Goal: Task Accomplishment & Management: Use online tool/utility

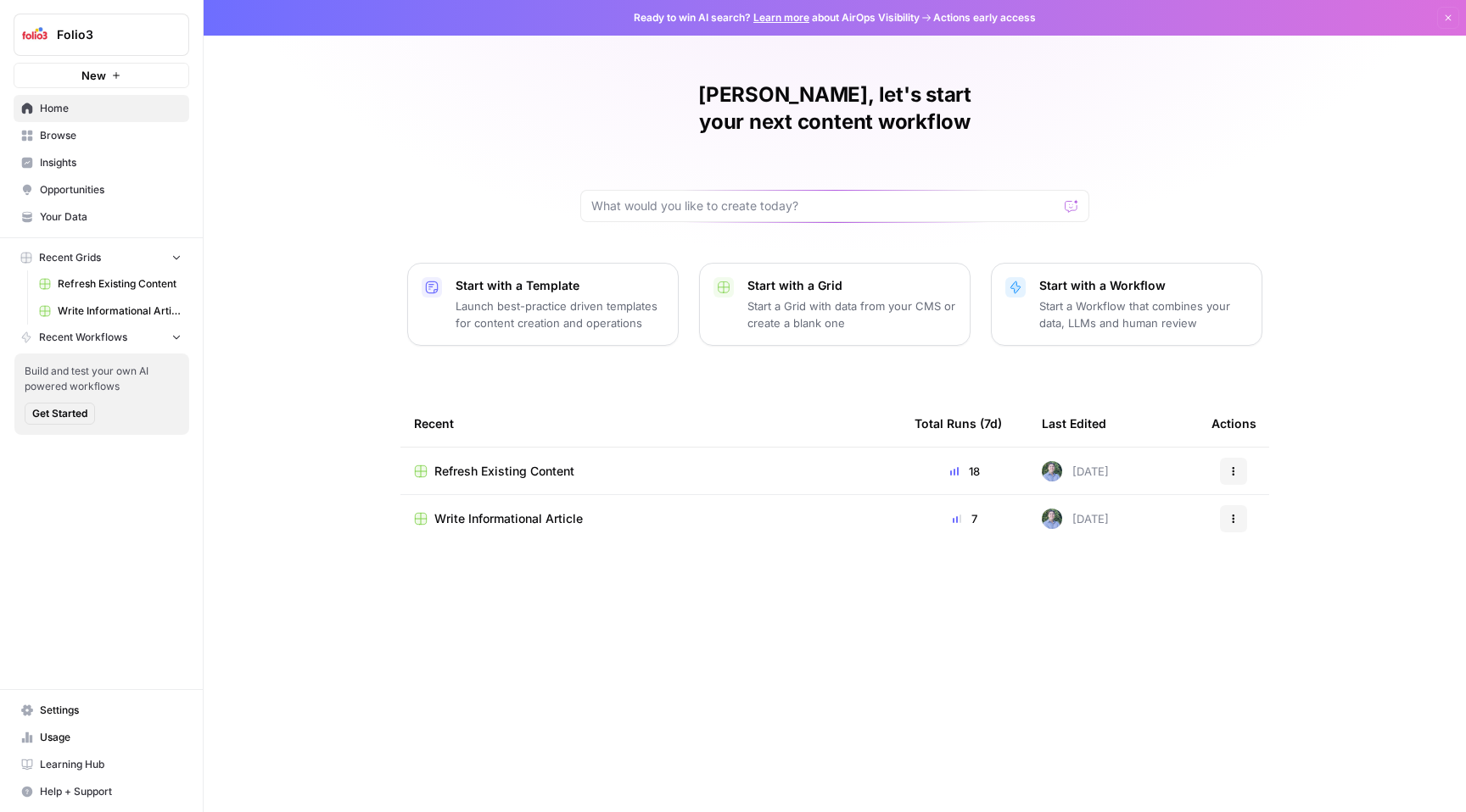
click at [99, 221] on span "Your Data" at bounding box center [110, 217] width 142 height 15
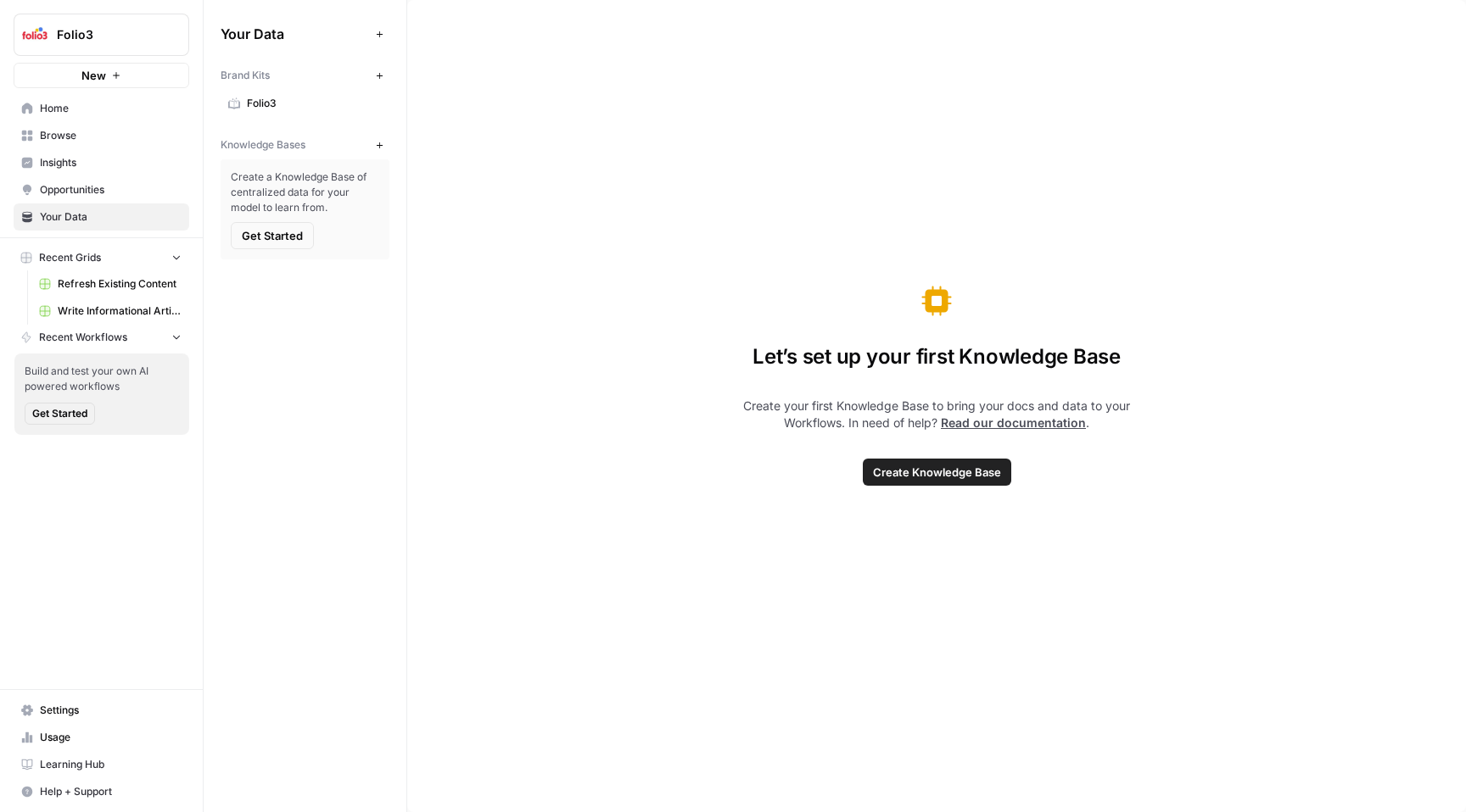
click at [279, 104] on span "Folio3" at bounding box center [314, 104] width 135 height 15
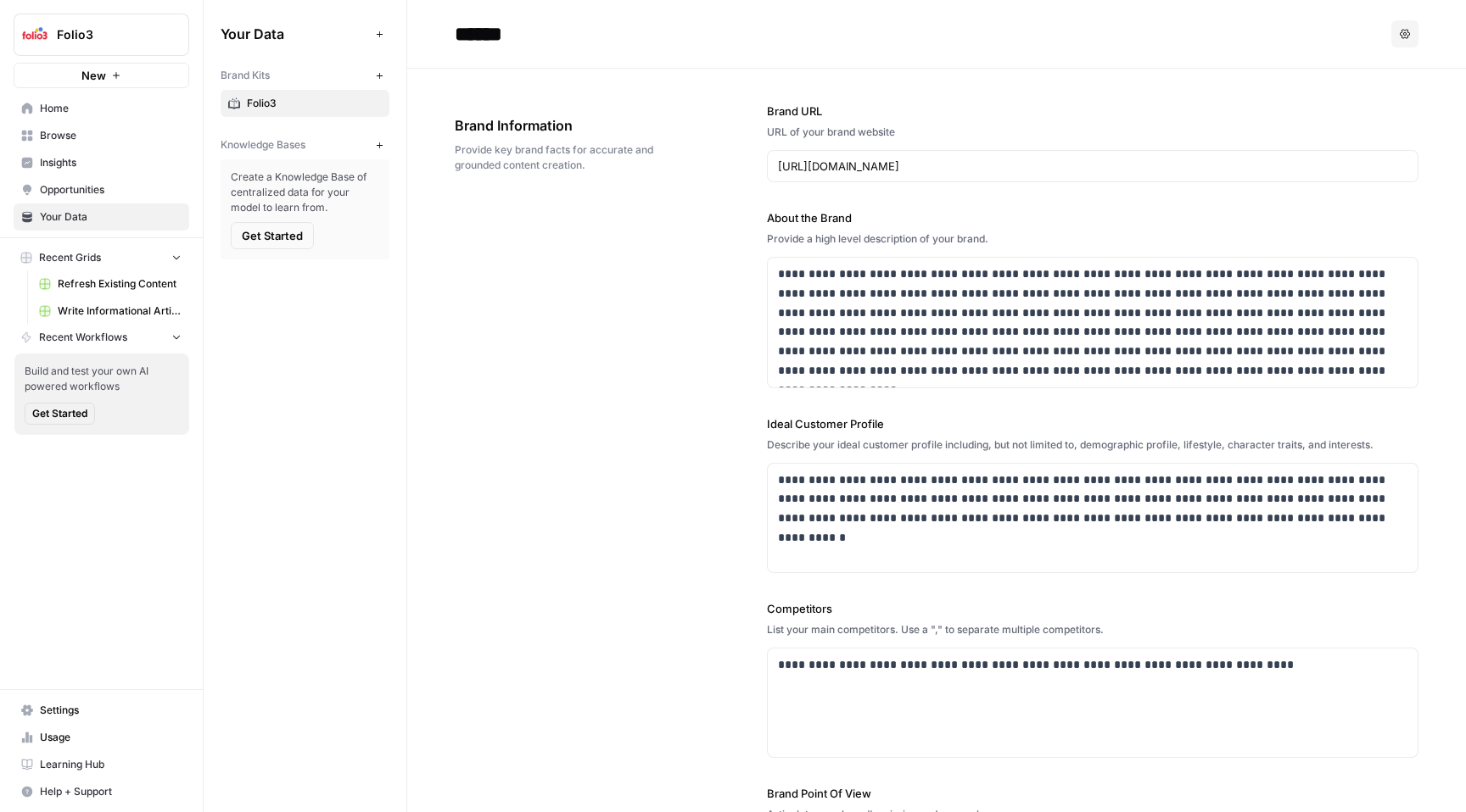
click at [92, 139] on span "Browse" at bounding box center [110, 136] width 142 height 15
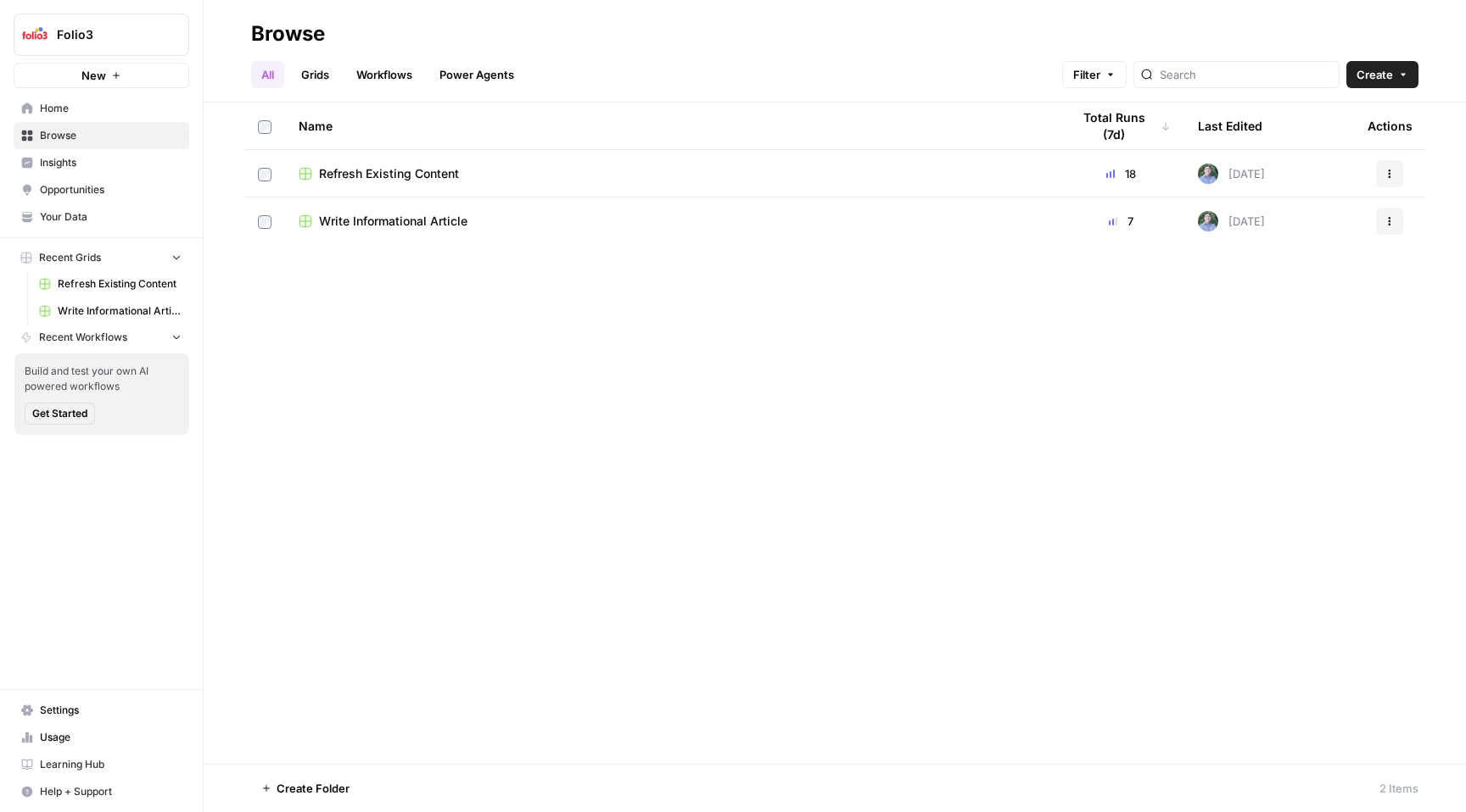
click at [411, 177] on span "Refresh Existing Content" at bounding box center [389, 174] width 140 height 17
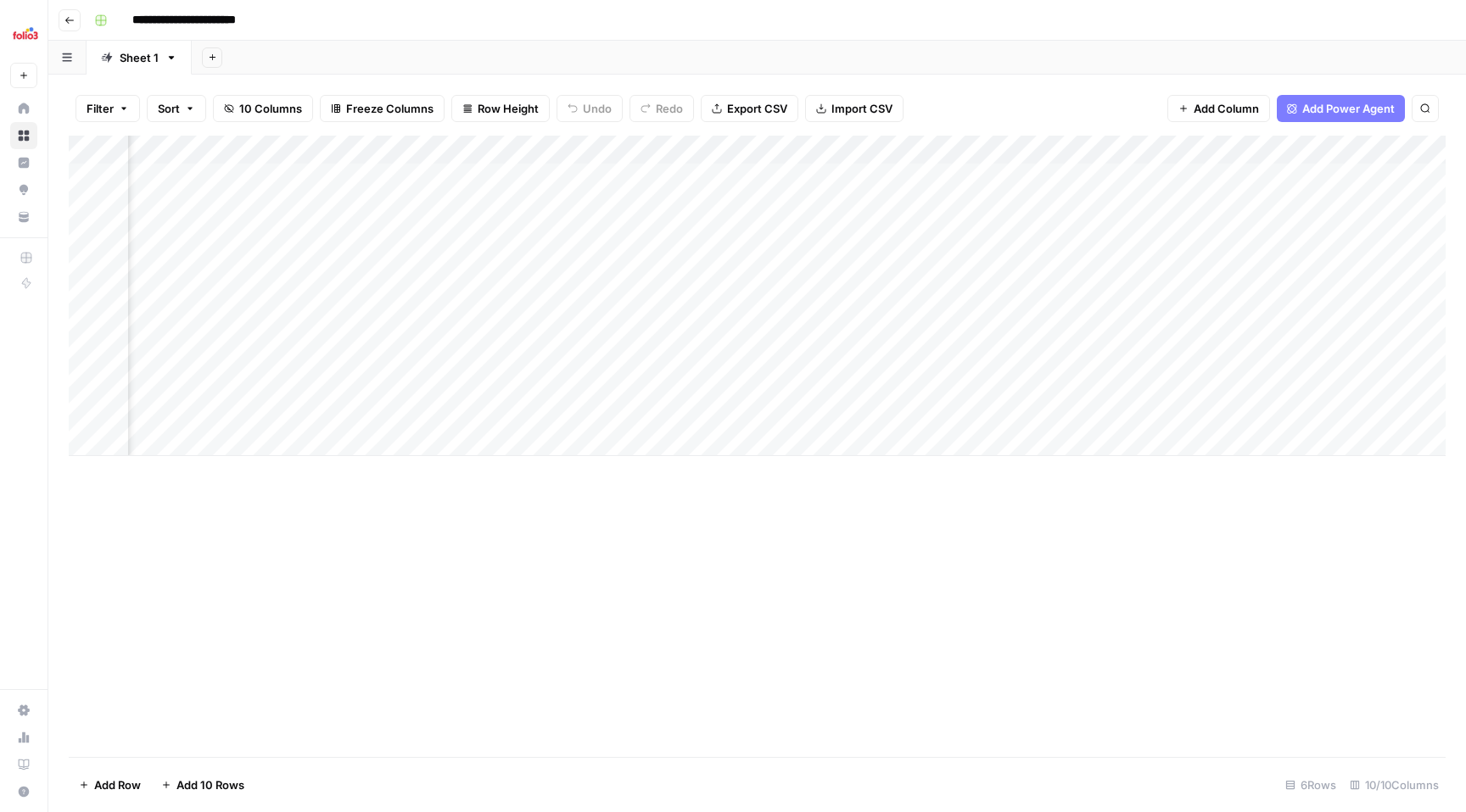
scroll to position [0, 787]
click at [1181, 179] on div "Add Column" at bounding box center [756, 295] width 1377 height 320
click at [1181, 221] on div "Add Column" at bounding box center [756, 295] width 1377 height 320
click at [1182, 265] on div "Add Column" at bounding box center [756, 295] width 1377 height 320
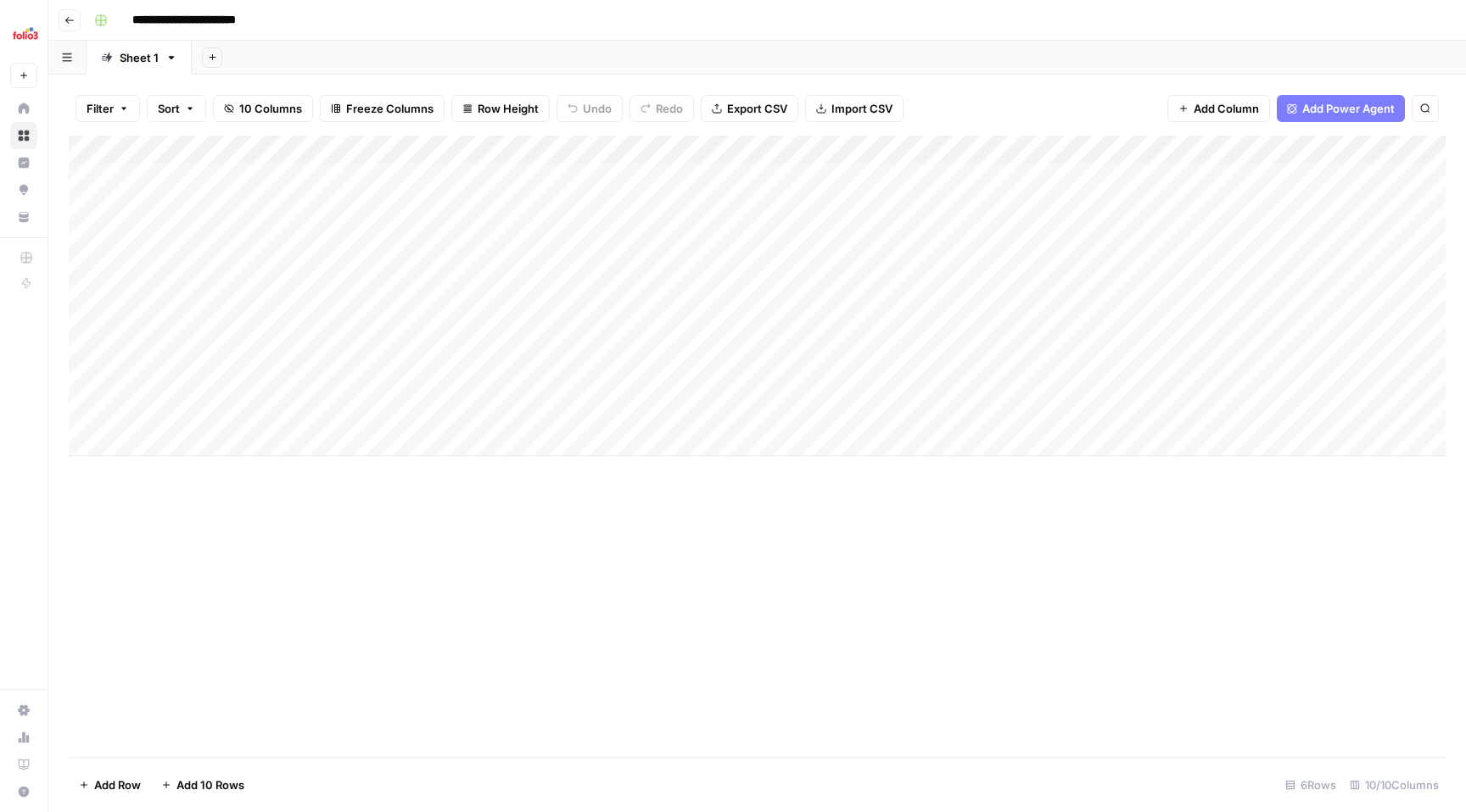
click at [67, 19] on icon "button" at bounding box center [69, 20] width 9 height 7
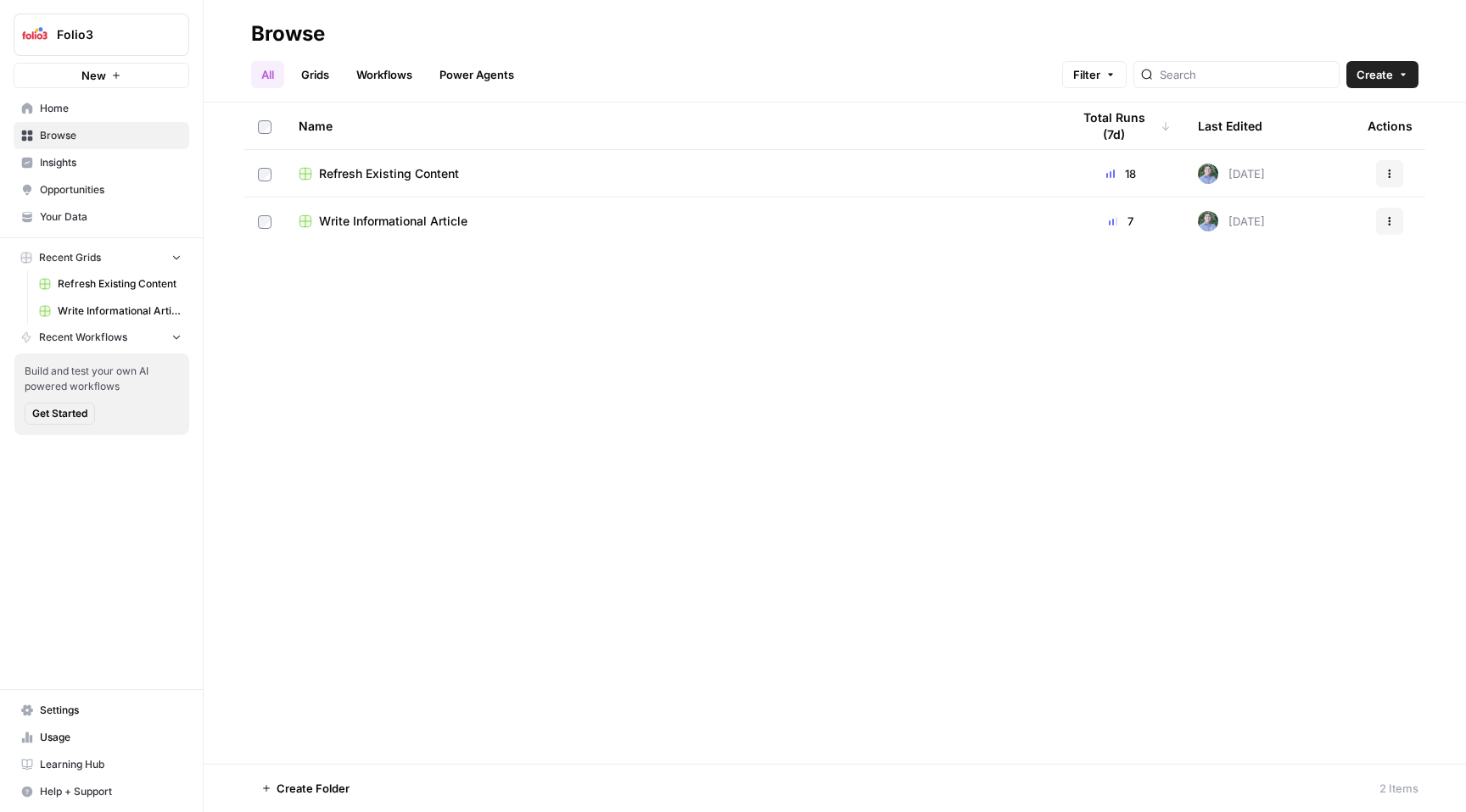
click at [415, 222] on span "Write Informational Article" at bounding box center [393, 221] width 148 height 17
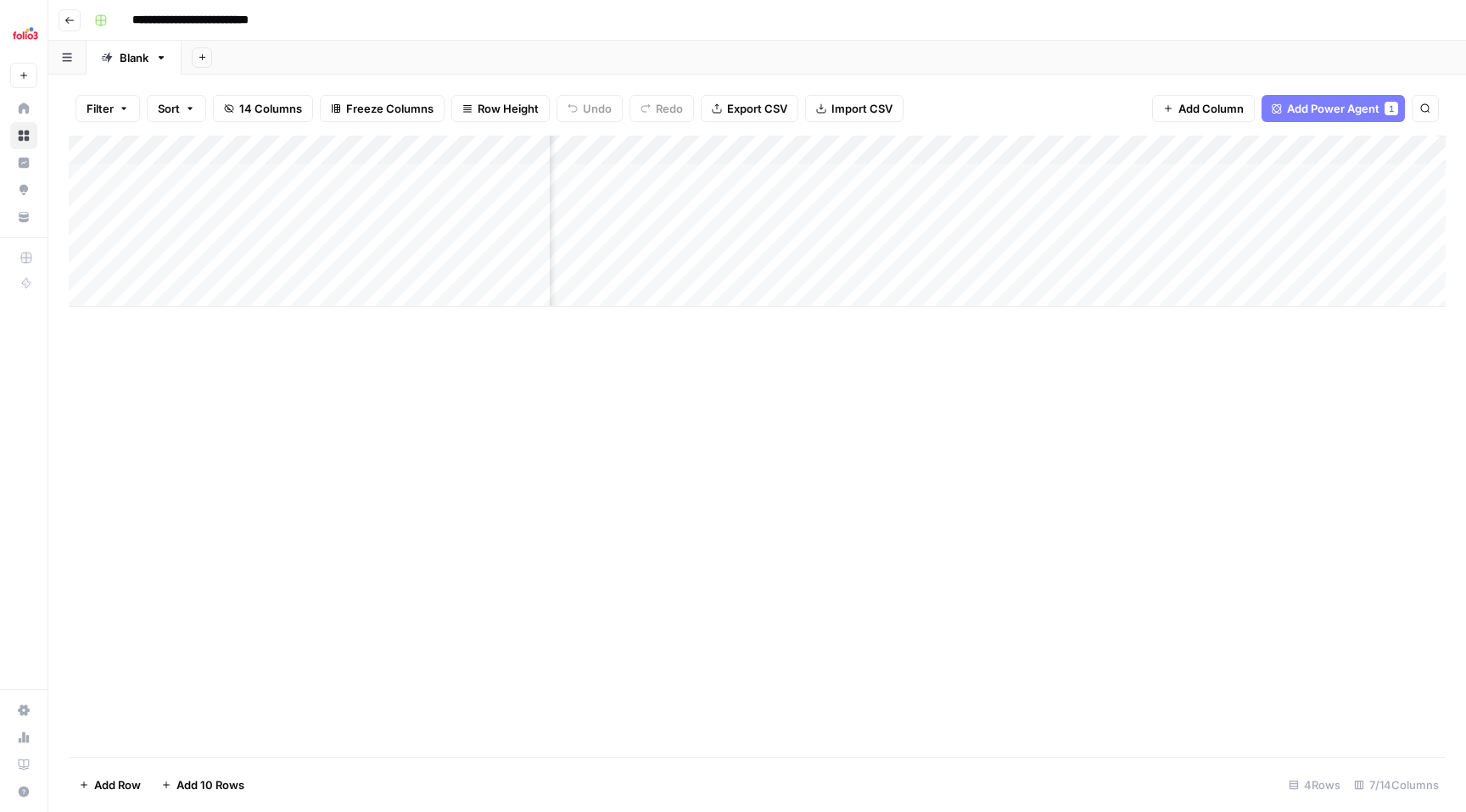
scroll to position [0, 341]
click at [1231, 178] on div "Add Column" at bounding box center [756, 221] width 1377 height 171
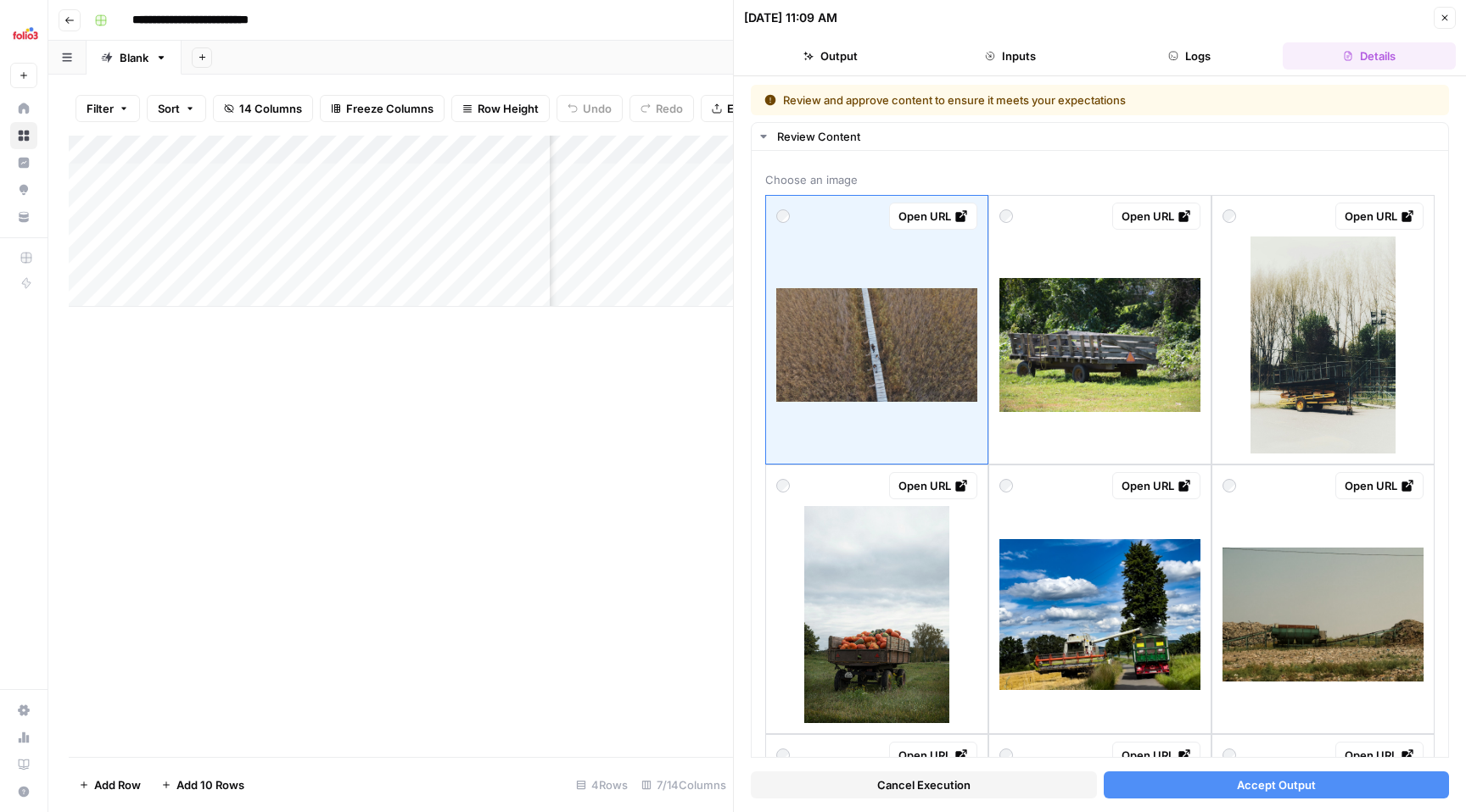
click at [1309, 784] on span "Accept Output" at bounding box center [1276, 785] width 79 height 17
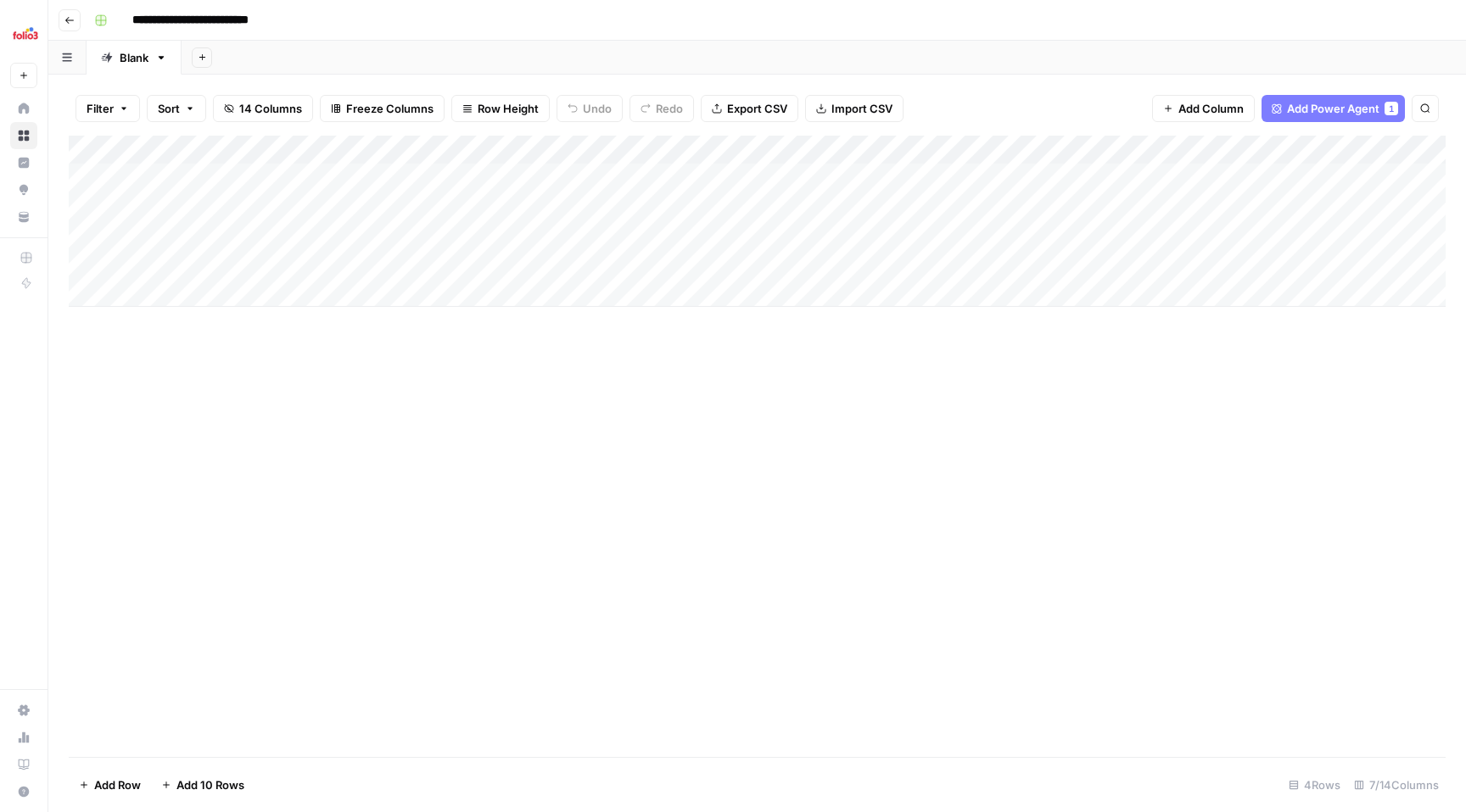
click at [75, 26] on button "Go back" at bounding box center [69, 20] width 22 height 22
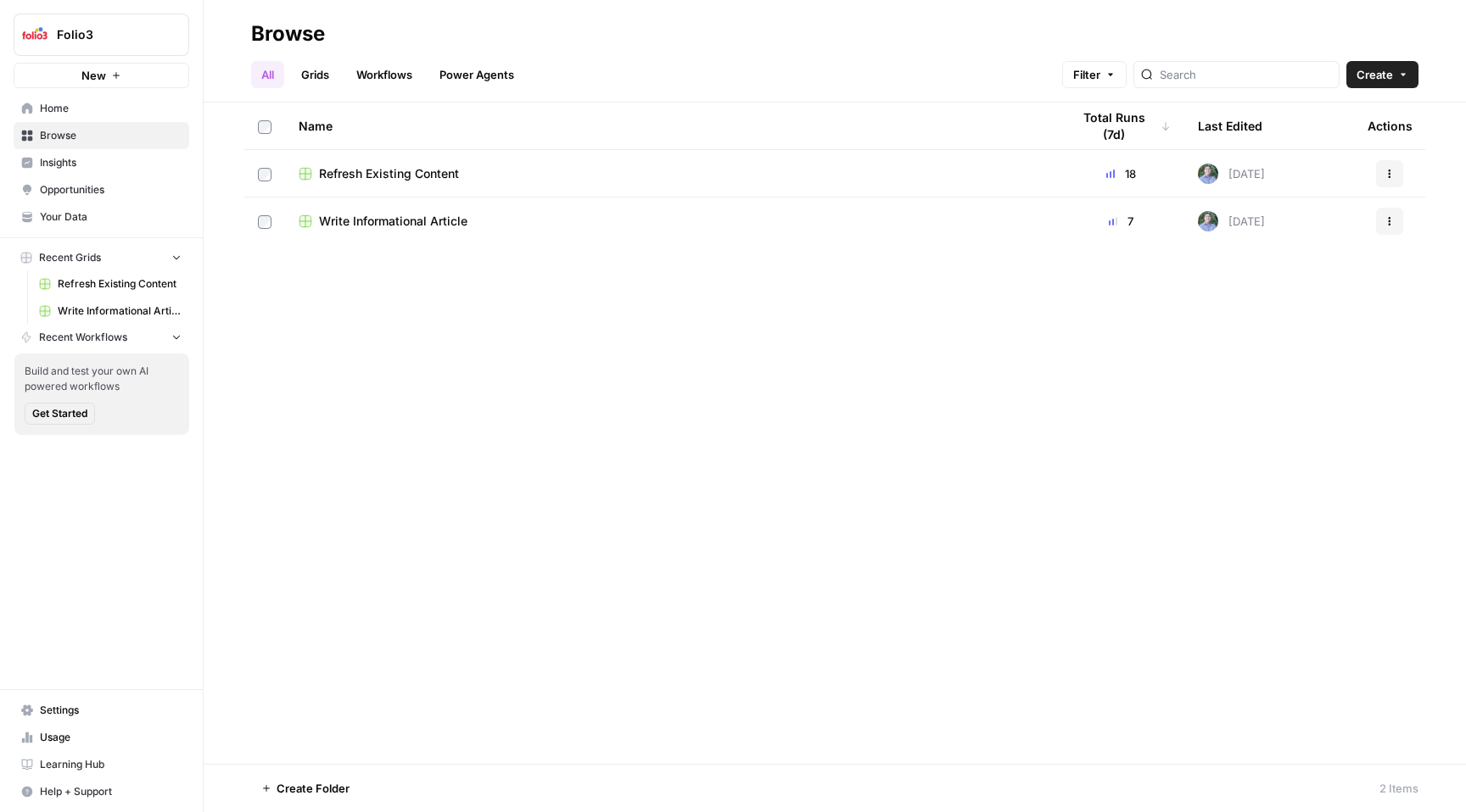
click at [75, 164] on span "Insights" at bounding box center [110, 162] width 142 height 15
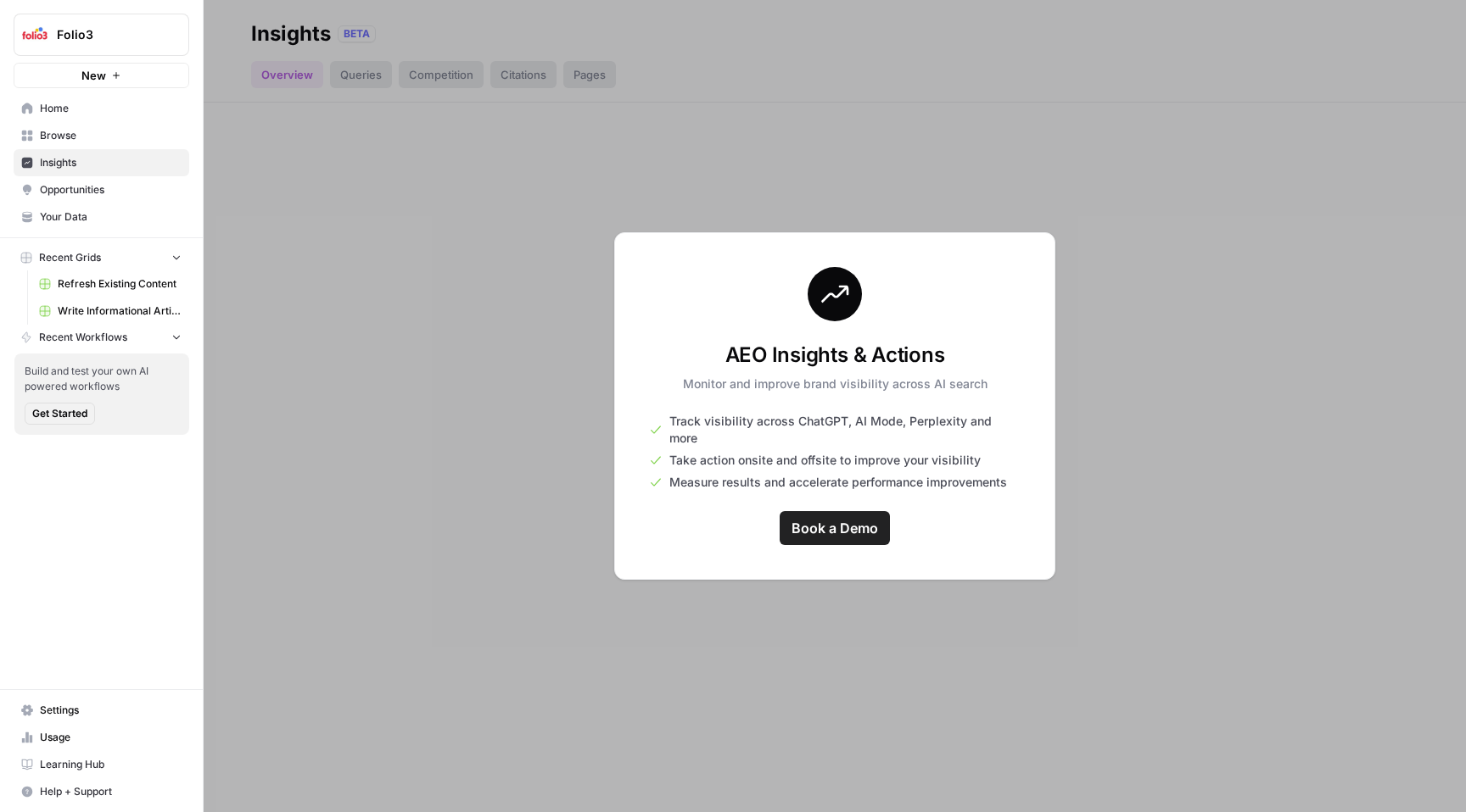
click at [89, 109] on span "Home" at bounding box center [110, 108] width 142 height 15
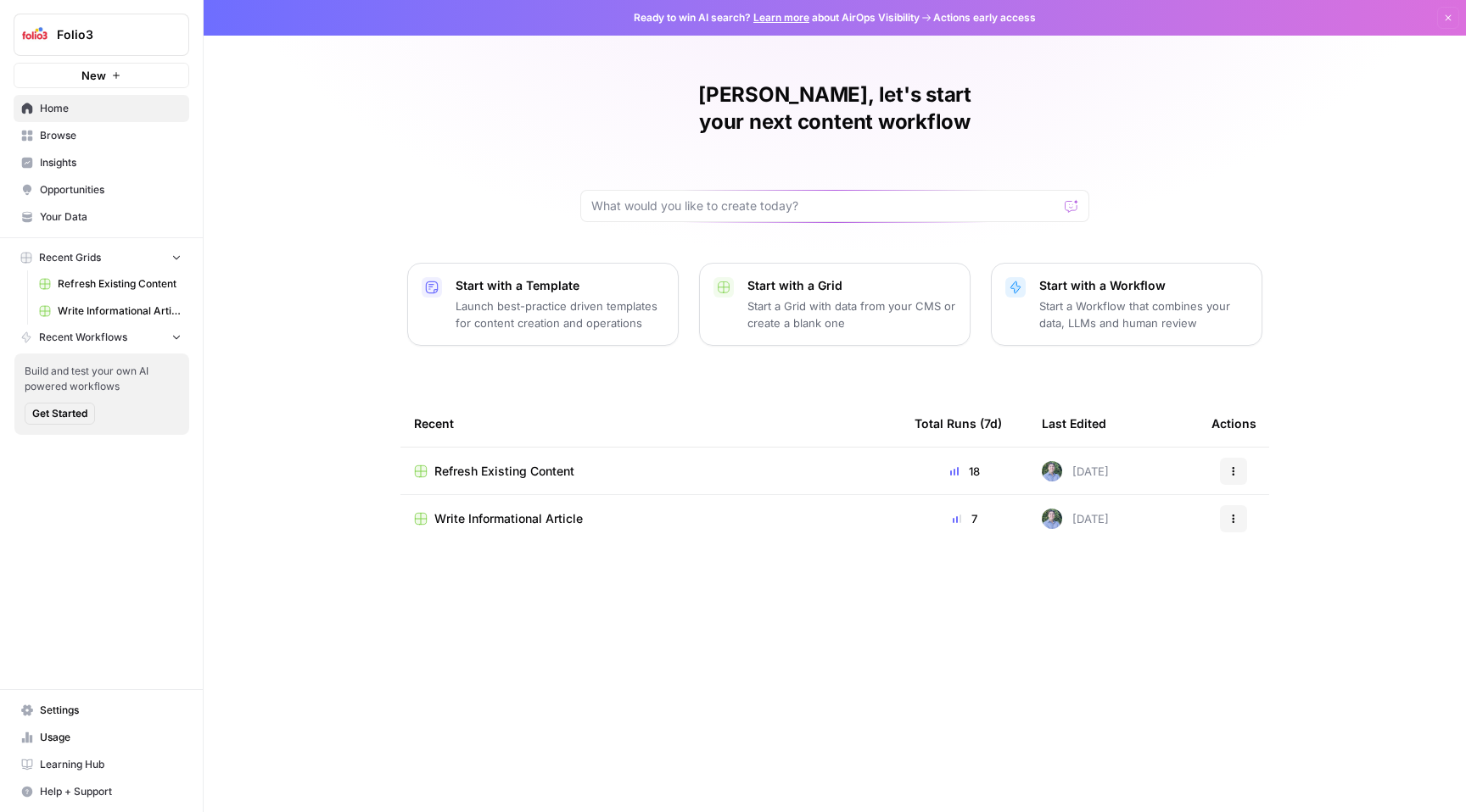
click at [121, 164] on span "Insights" at bounding box center [110, 162] width 142 height 15
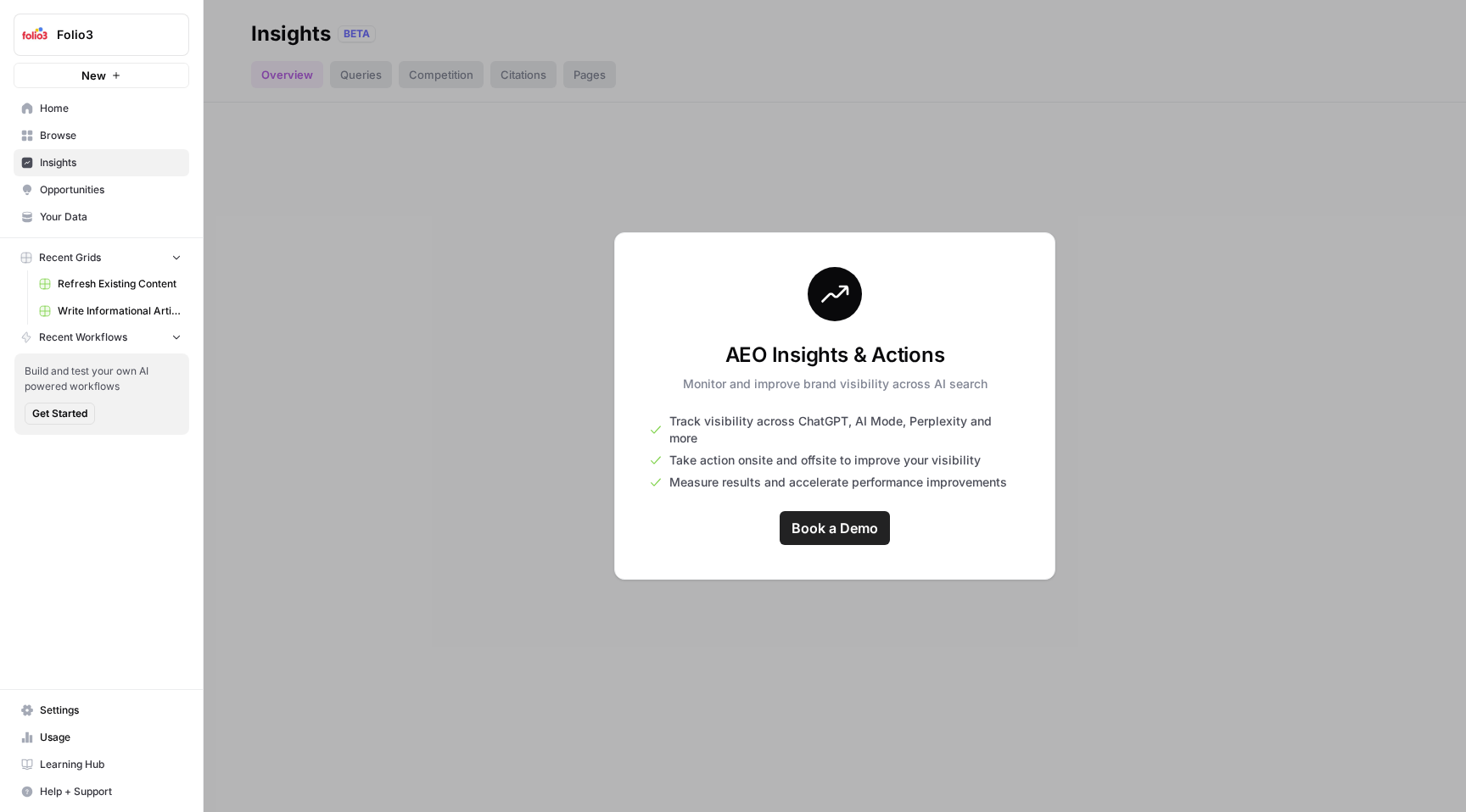
click at [101, 126] on link "Browse" at bounding box center [101, 136] width 176 height 28
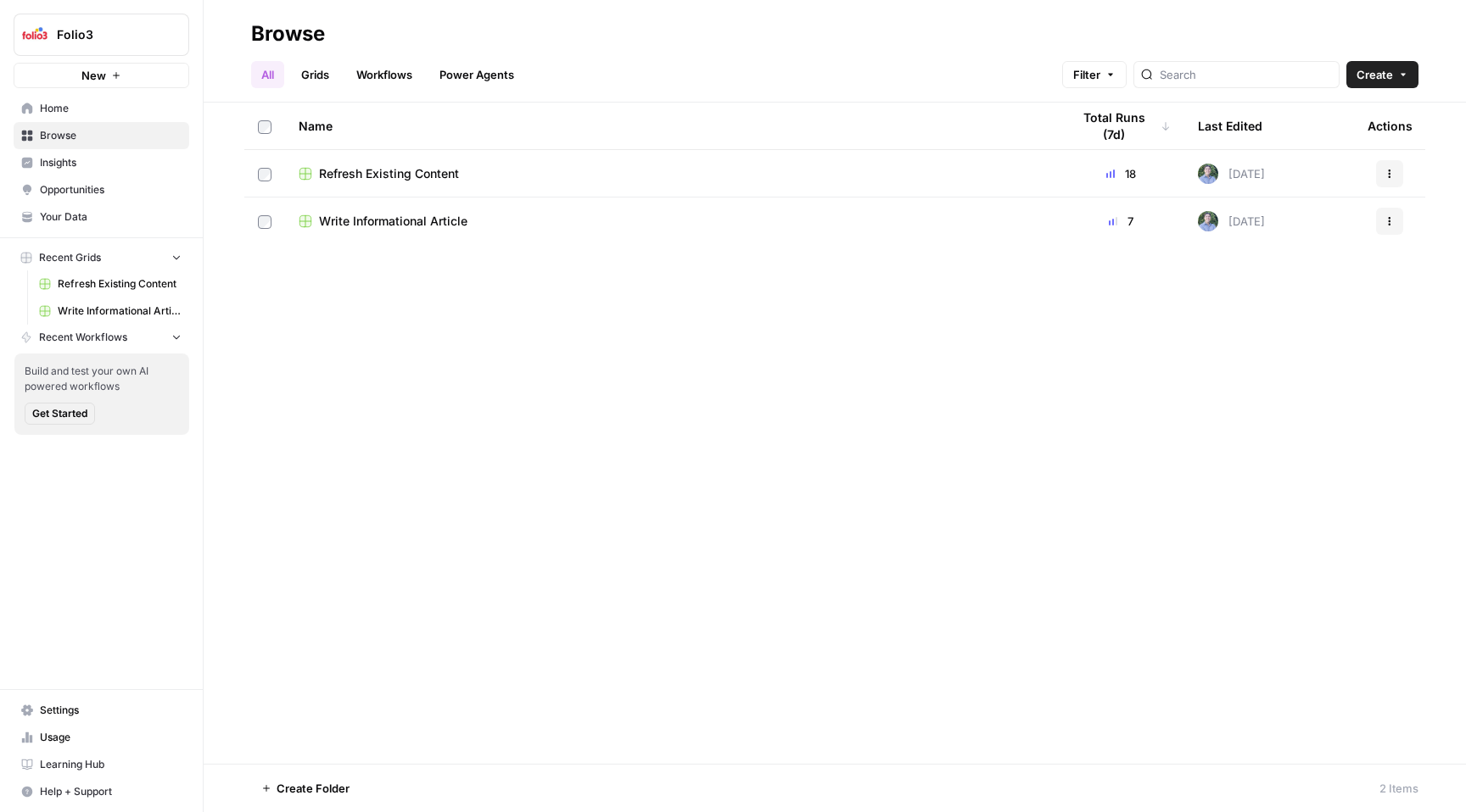
click at [419, 163] on td "Refresh Existing Content" at bounding box center [671, 173] width 771 height 47
click at [398, 177] on span "Refresh Existing Content" at bounding box center [389, 174] width 140 height 17
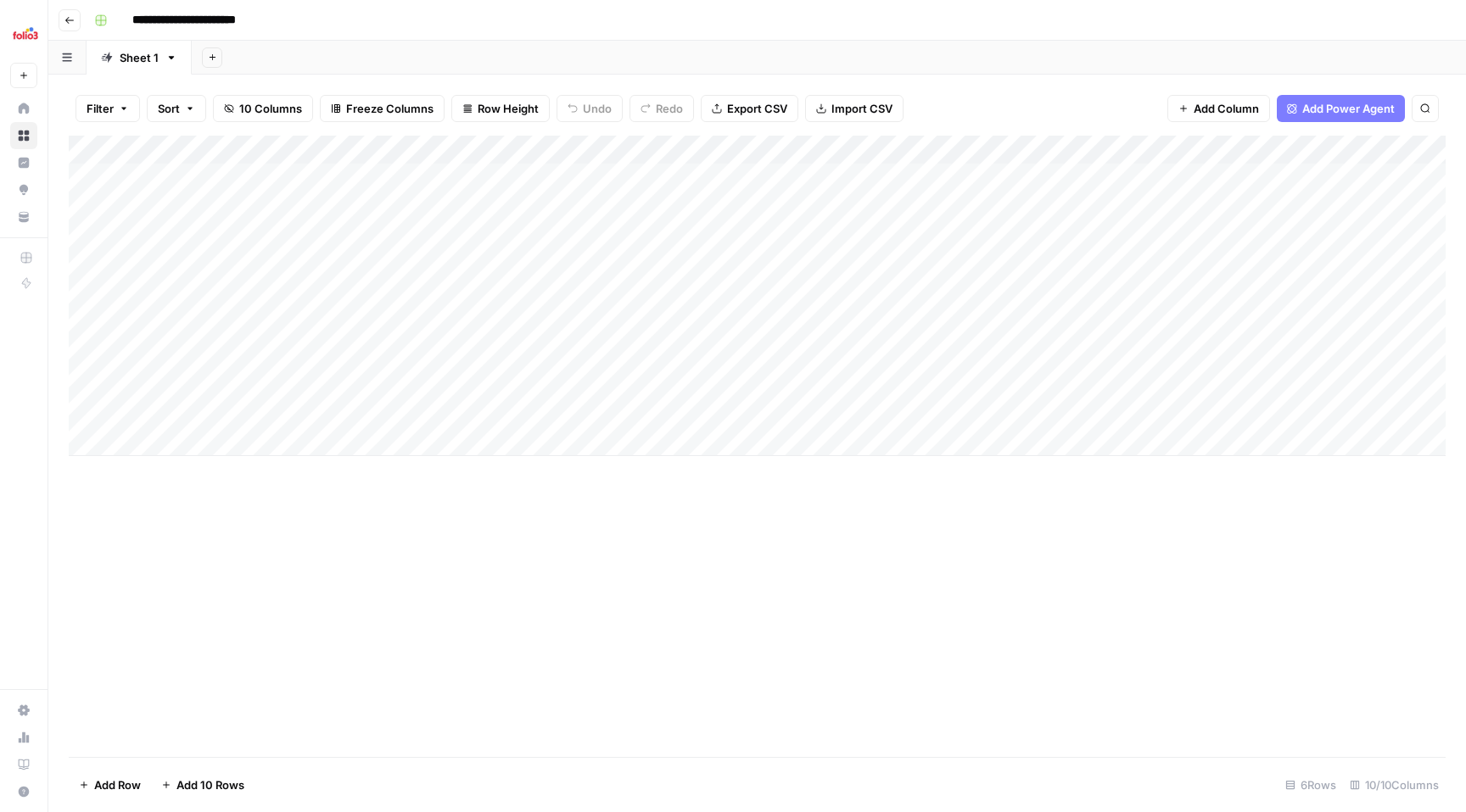
click at [74, 27] on button "Go back" at bounding box center [69, 20] width 22 height 22
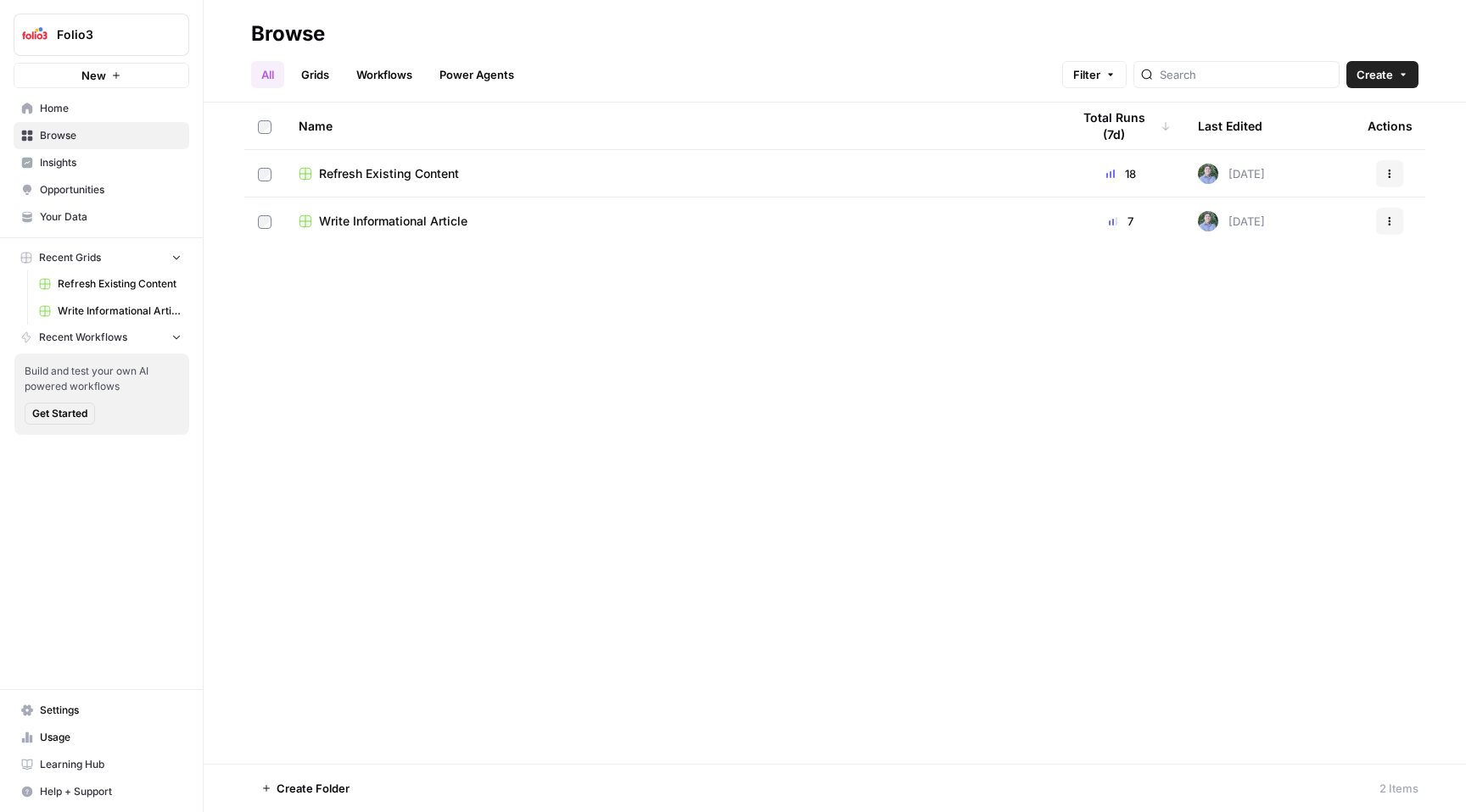
click at [354, 218] on span "Write Informational Article" at bounding box center [393, 221] width 148 height 17
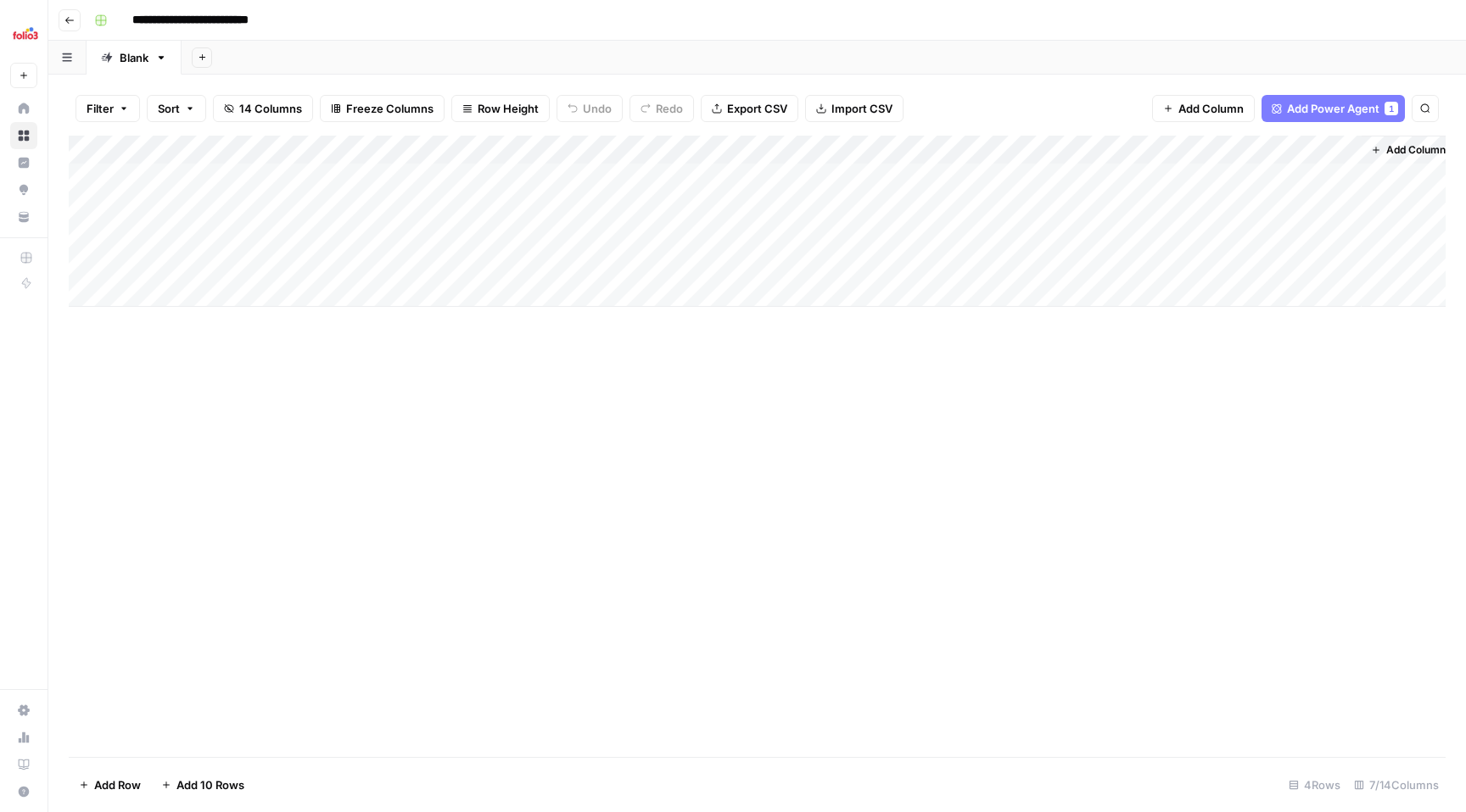
scroll to position [0, 391]
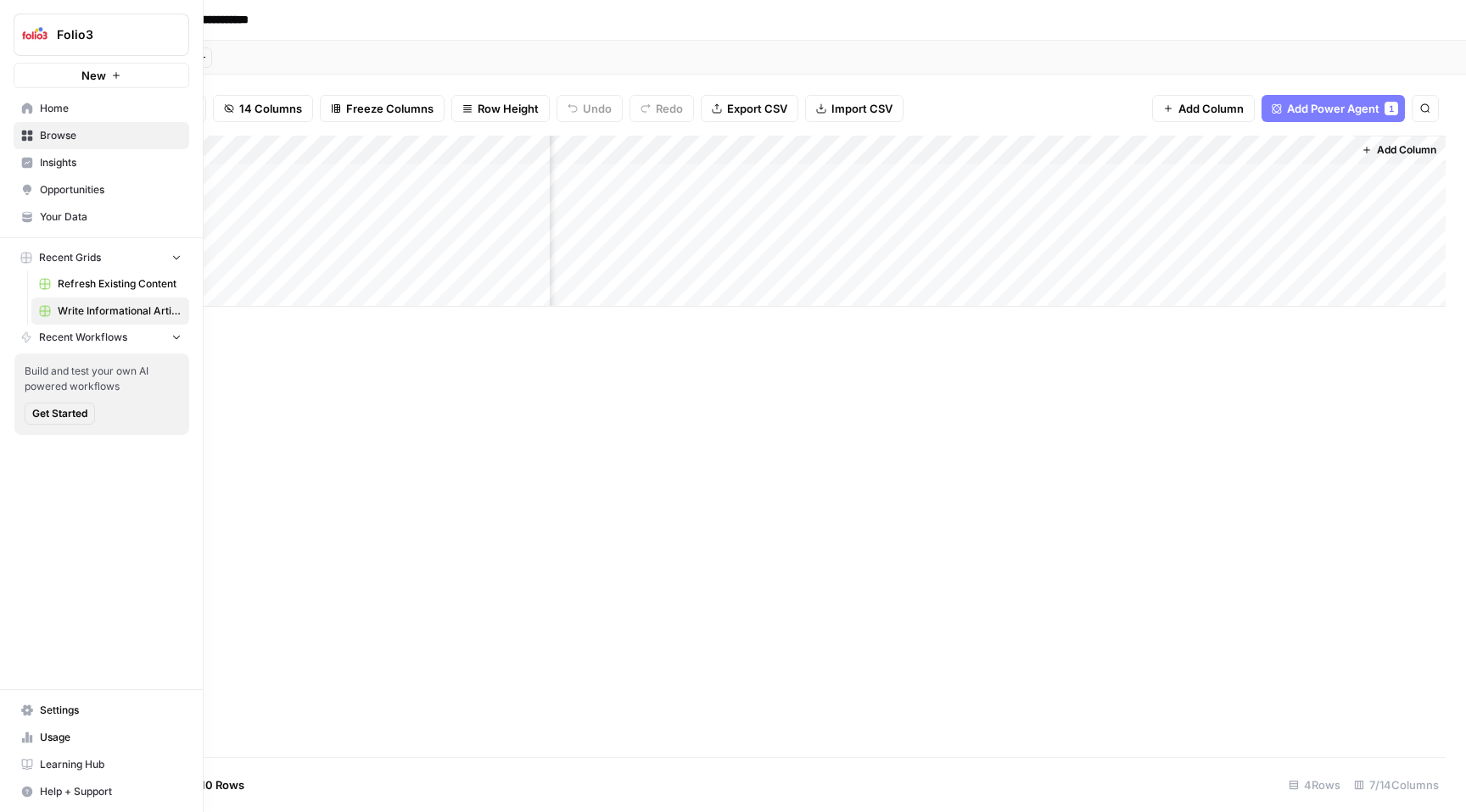
click at [78, 700] on link "Settings" at bounding box center [101, 710] width 176 height 28
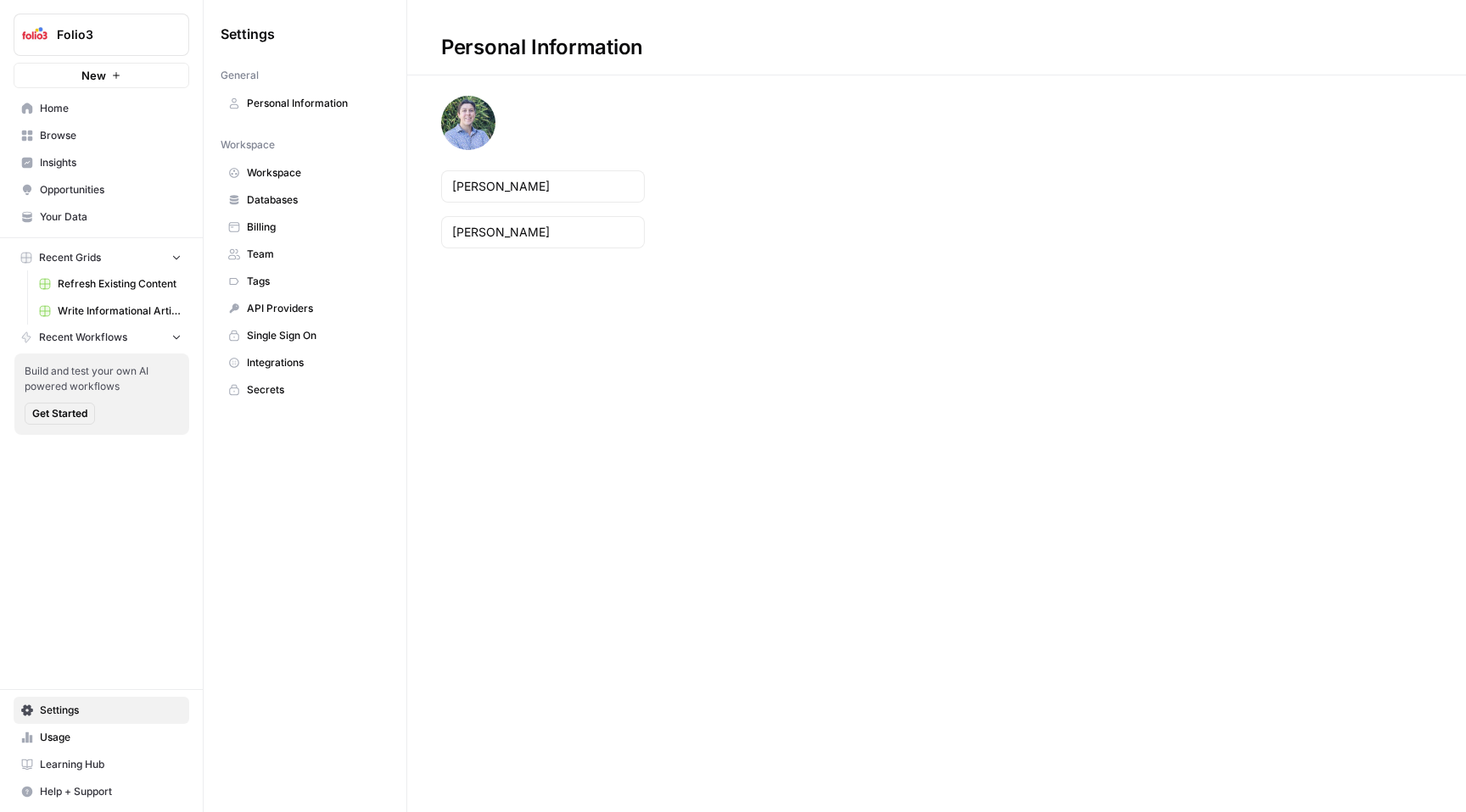
click at [294, 167] on span "Workspace" at bounding box center [314, 173] width 135 height 15
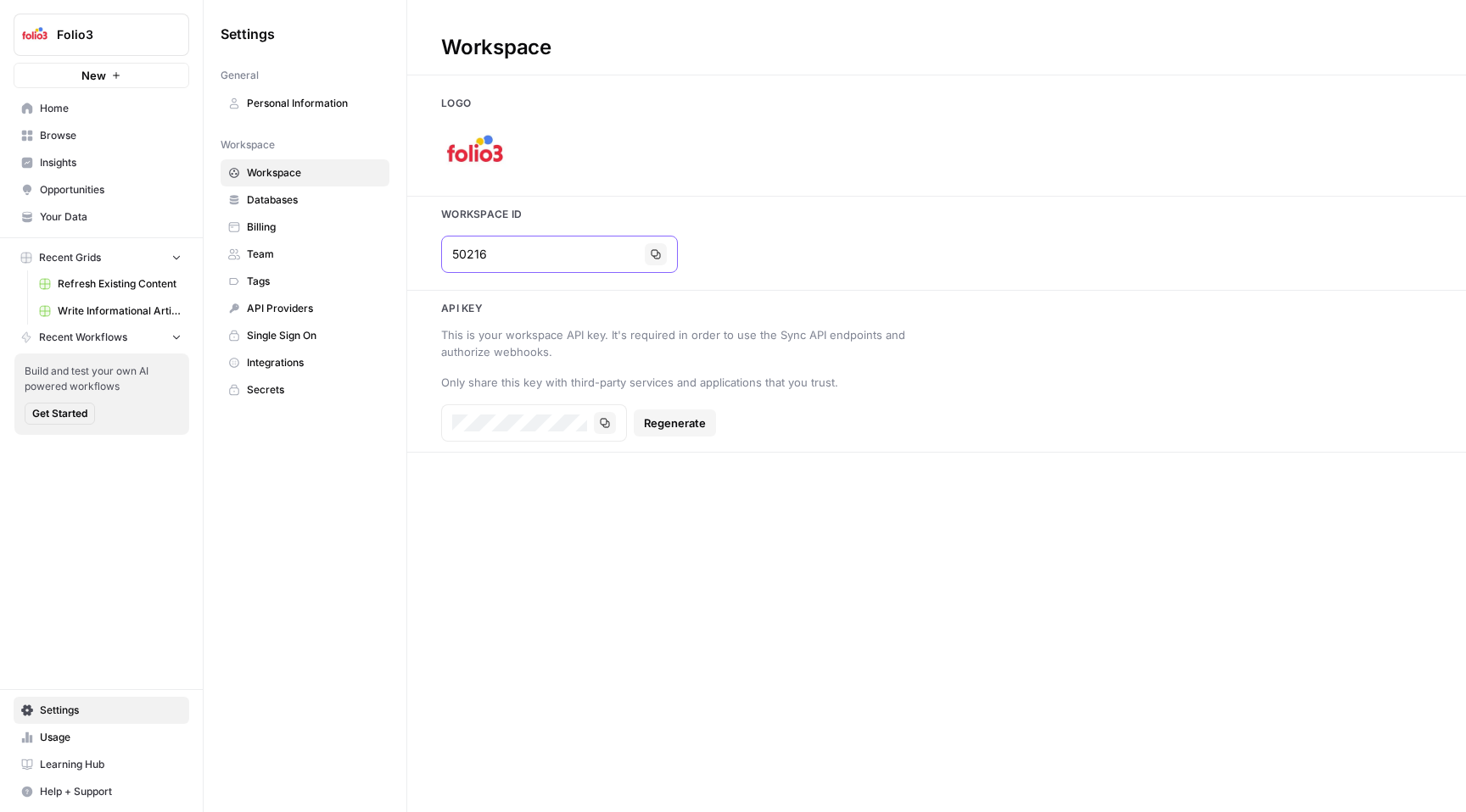
click at [651, 253] on icon "button" at bounding box center [656, 254] width 10 height 10
click at [100, 161] on span "Insights" at bounding box center [110, 162] width 142 height 15
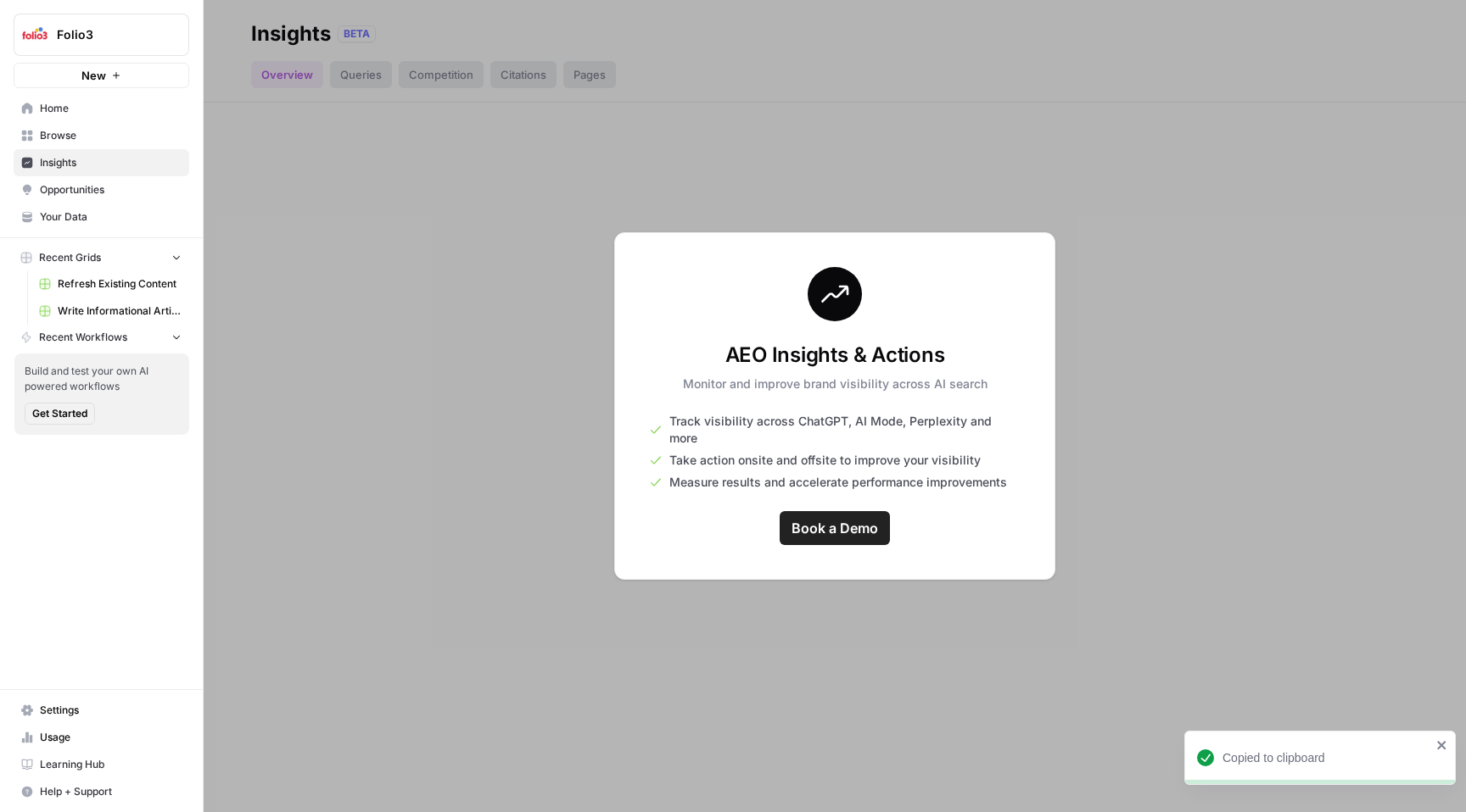
click at [92, 128] on span "Browse" at bounding box center [110, 136] width 142 height 15
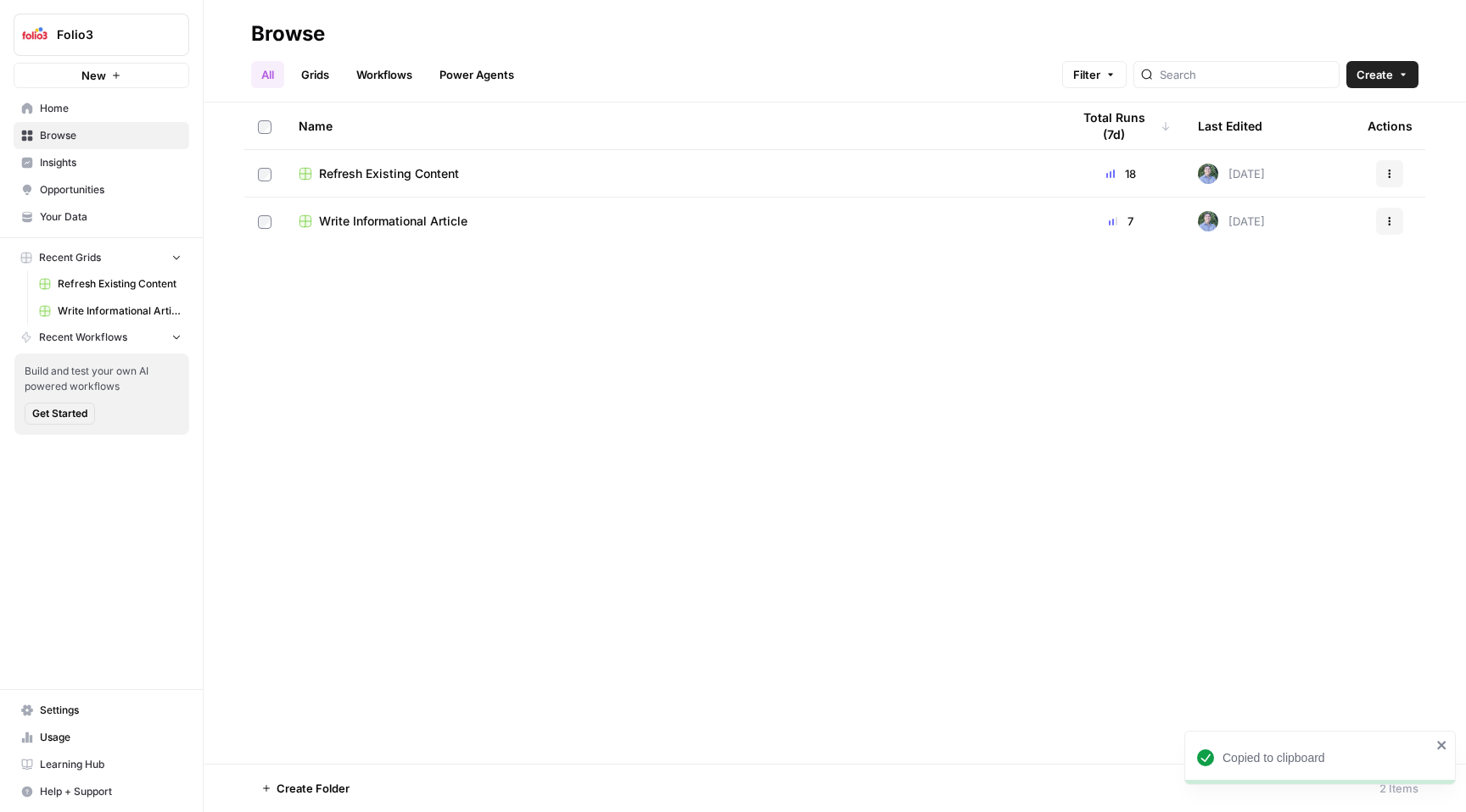
click at [378, 165] on span "Refresh Existing Content" at bounding box center [389, 174] width 140 height 17
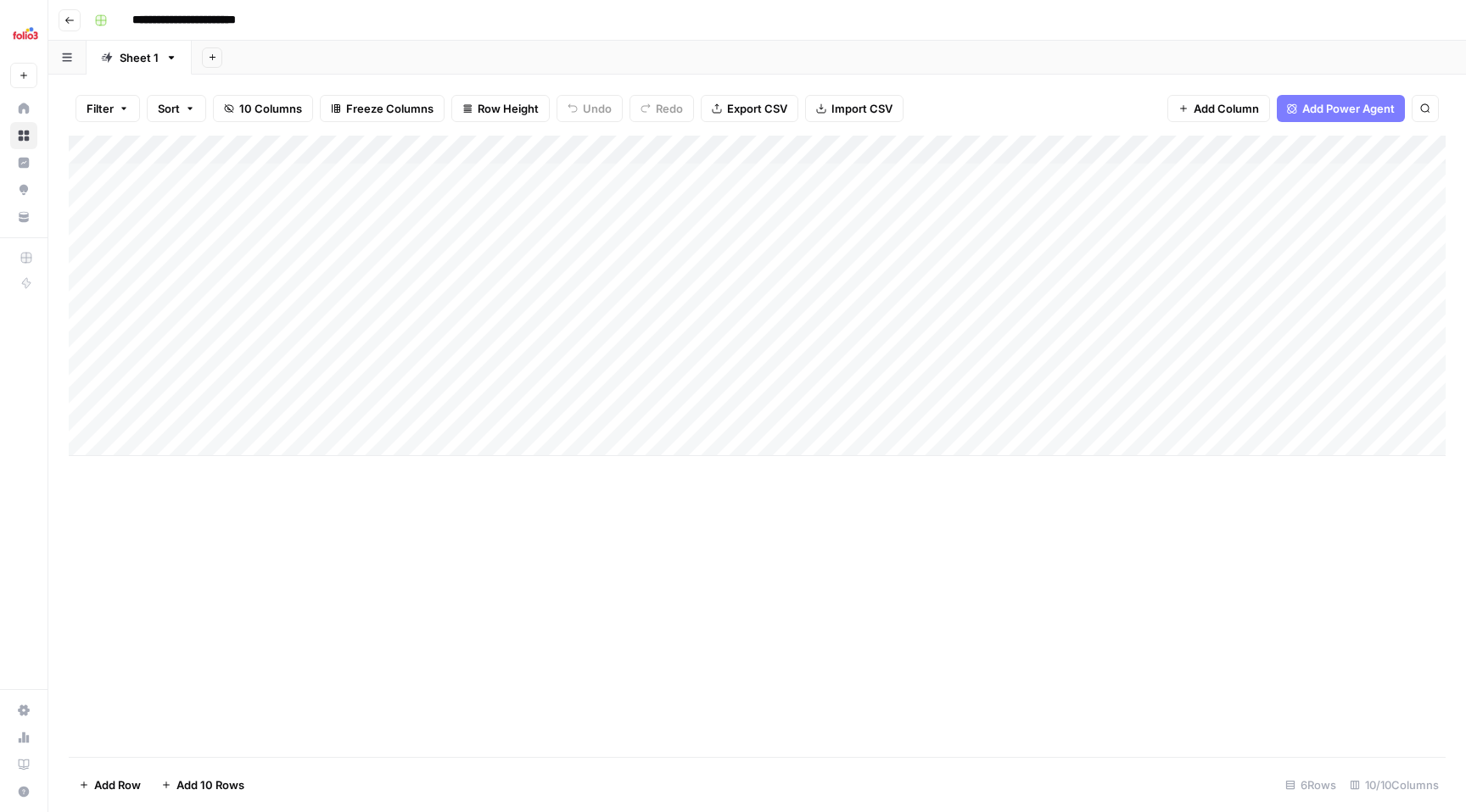
scroll to position [0, 787]
click at [70, 22] on icon "button" at bounding box center [69, 20] width 10 height 10
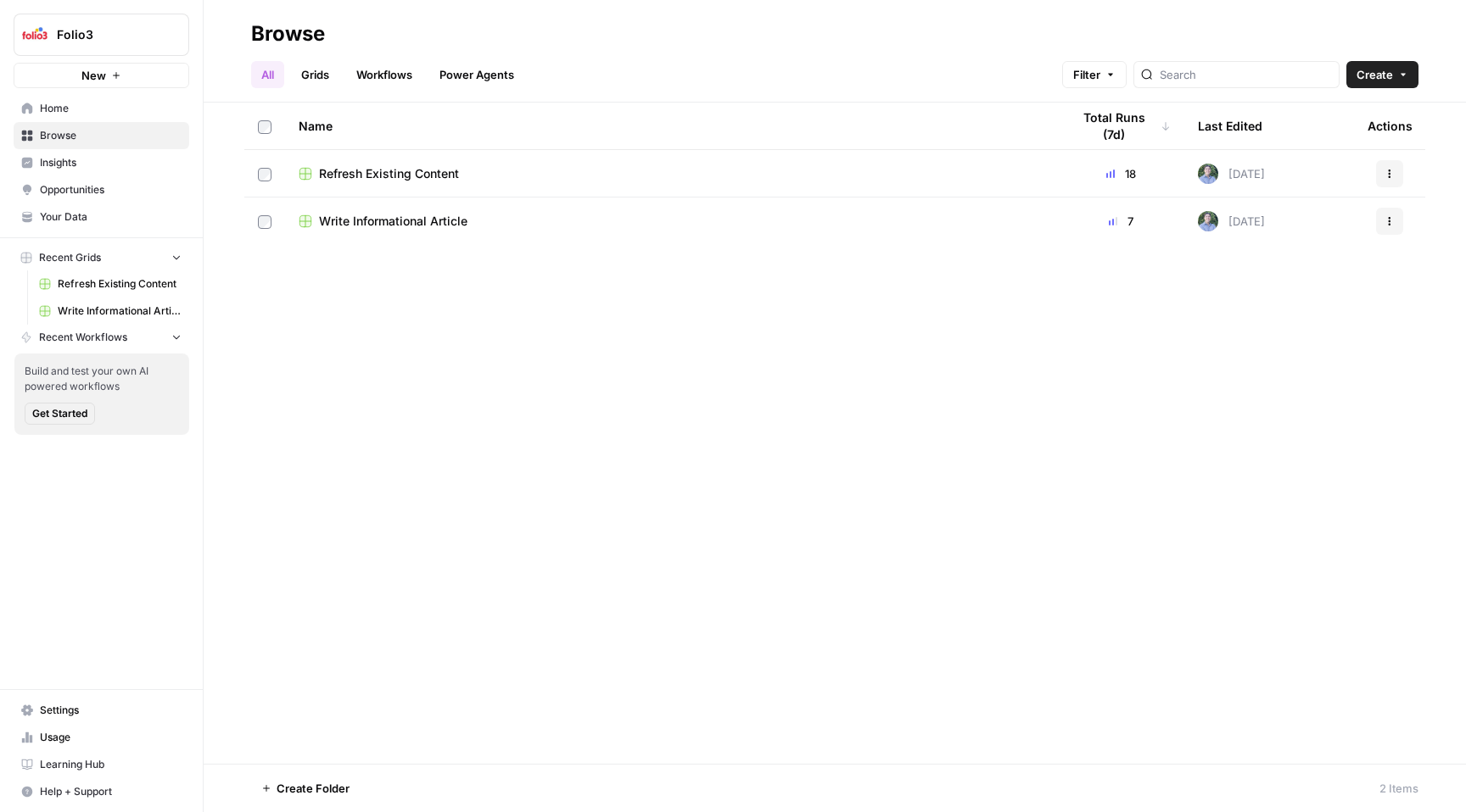
click at [352, 221] on span "Write Informational Article" at bounding box center [393, 221] width 148 height 17
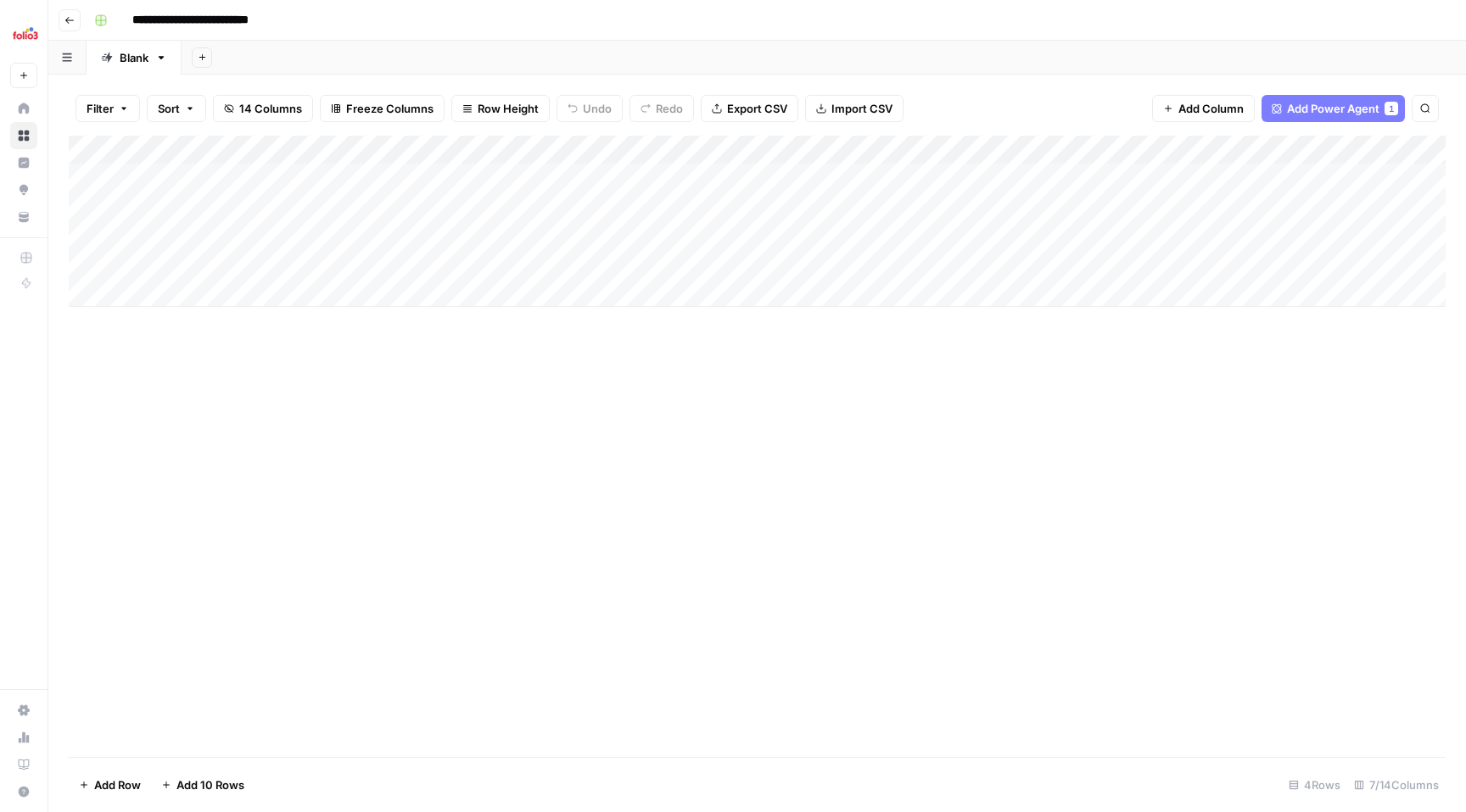
click at [72, 24] on icon "button" at bounding box center [69, 20] width 10 height 10
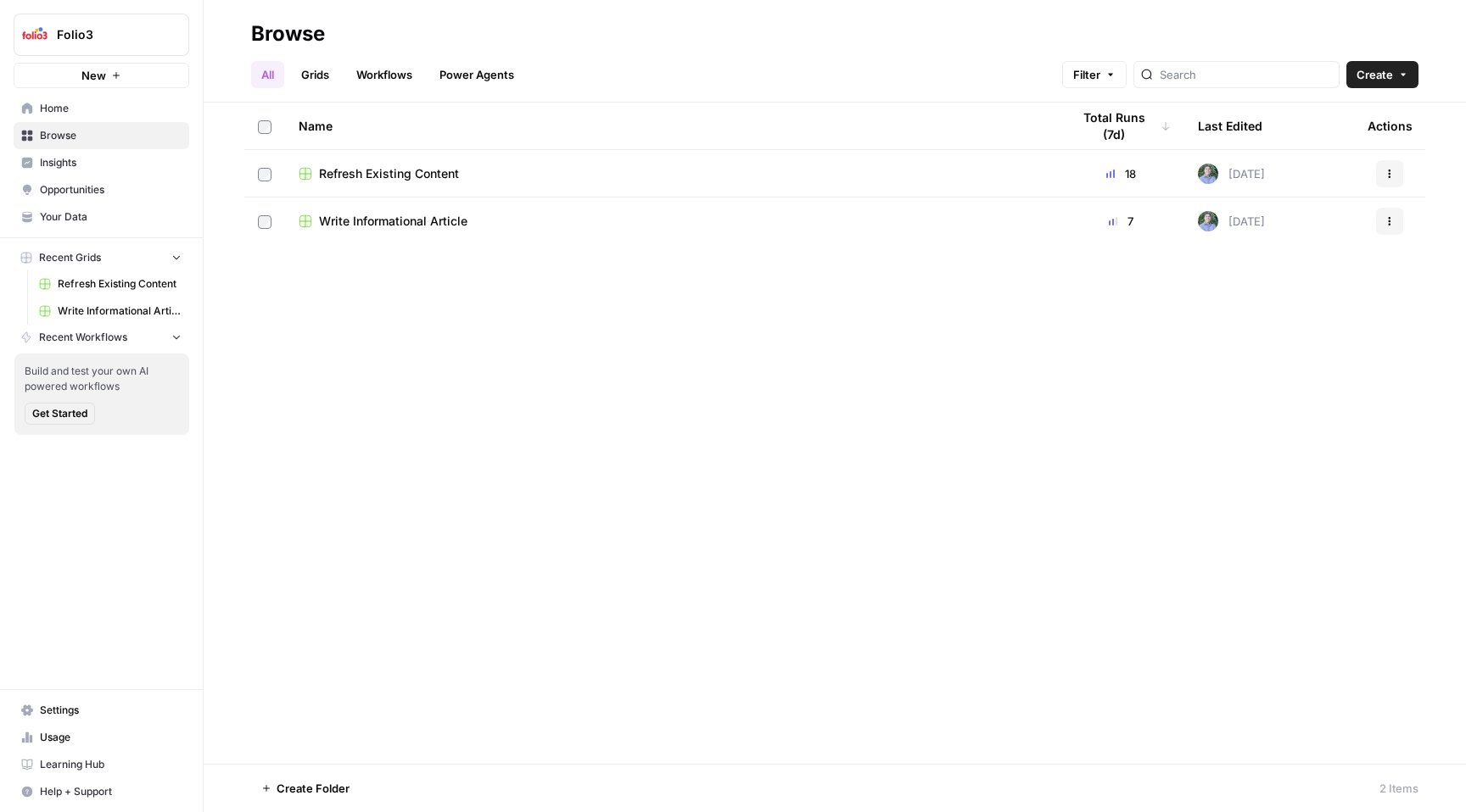
click at [362, 217] on span "Write Informational Article" at bounding box center [393, 221] width 148 height 17
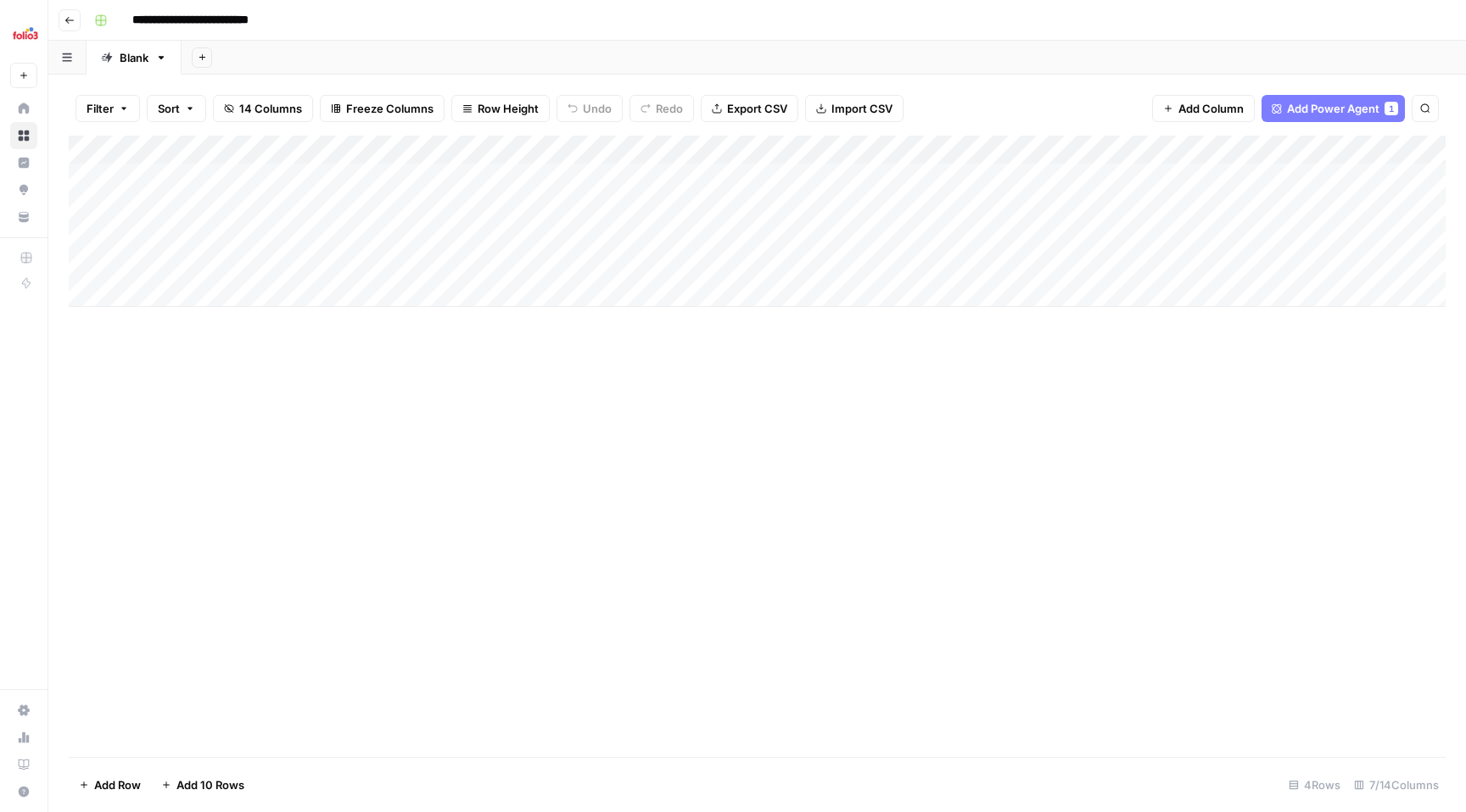
click at [61, 28] on button "Go back" at bounding box center [69, 20] width 22 height 22
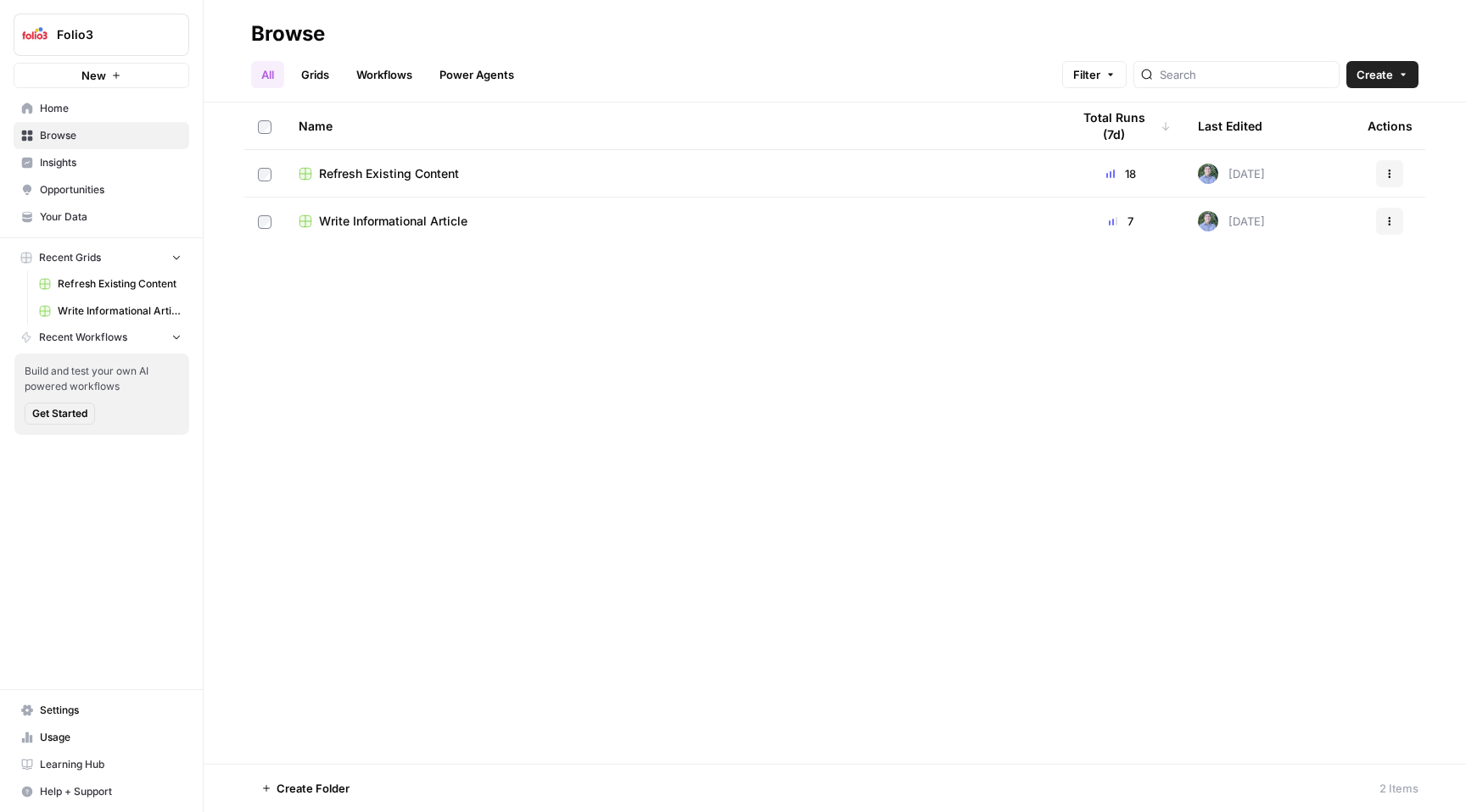
click at [362, 176] on span "Refresh Existing Content" at bounding box center [389, 174] width 140 height 17
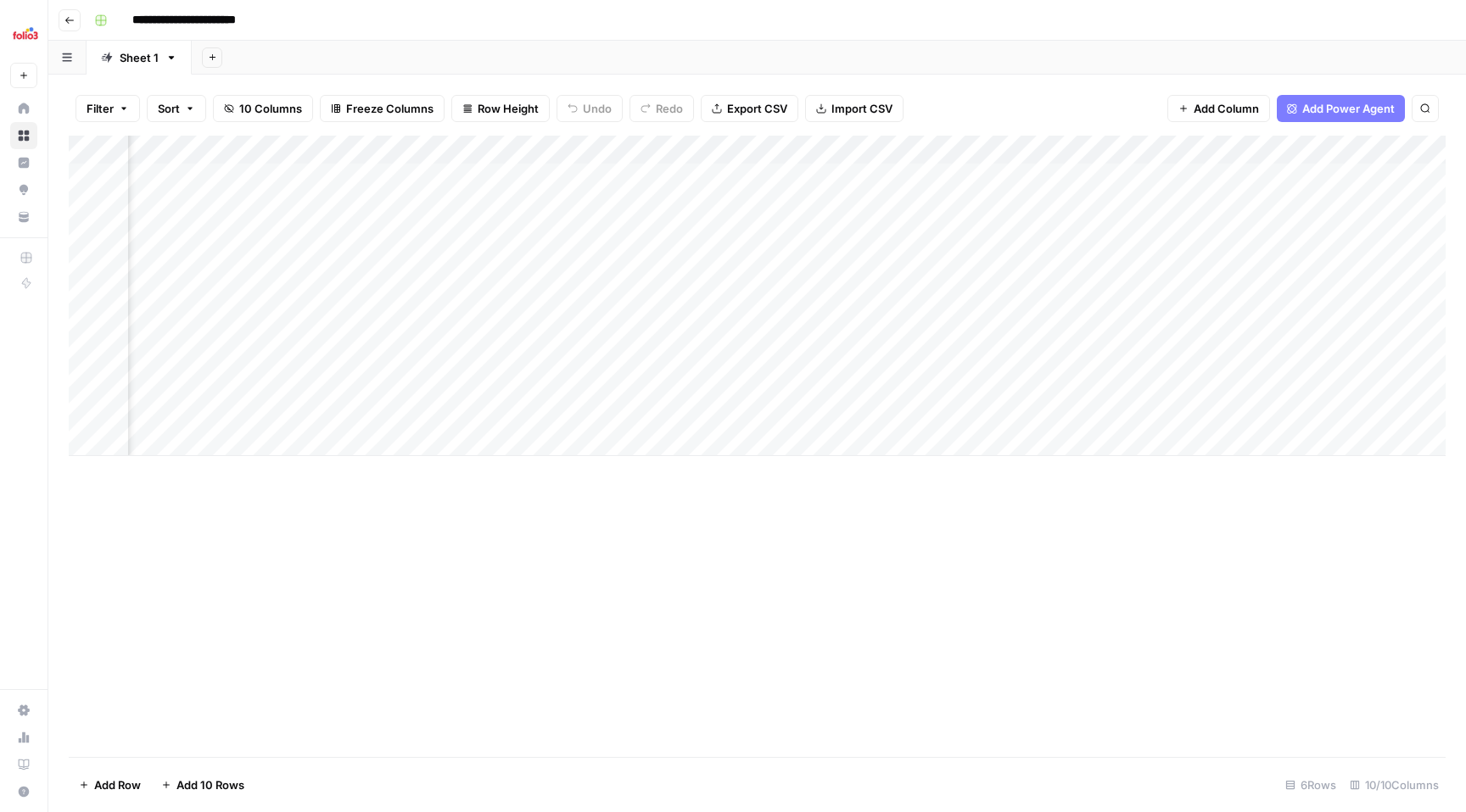
scroll to position [0, 787]
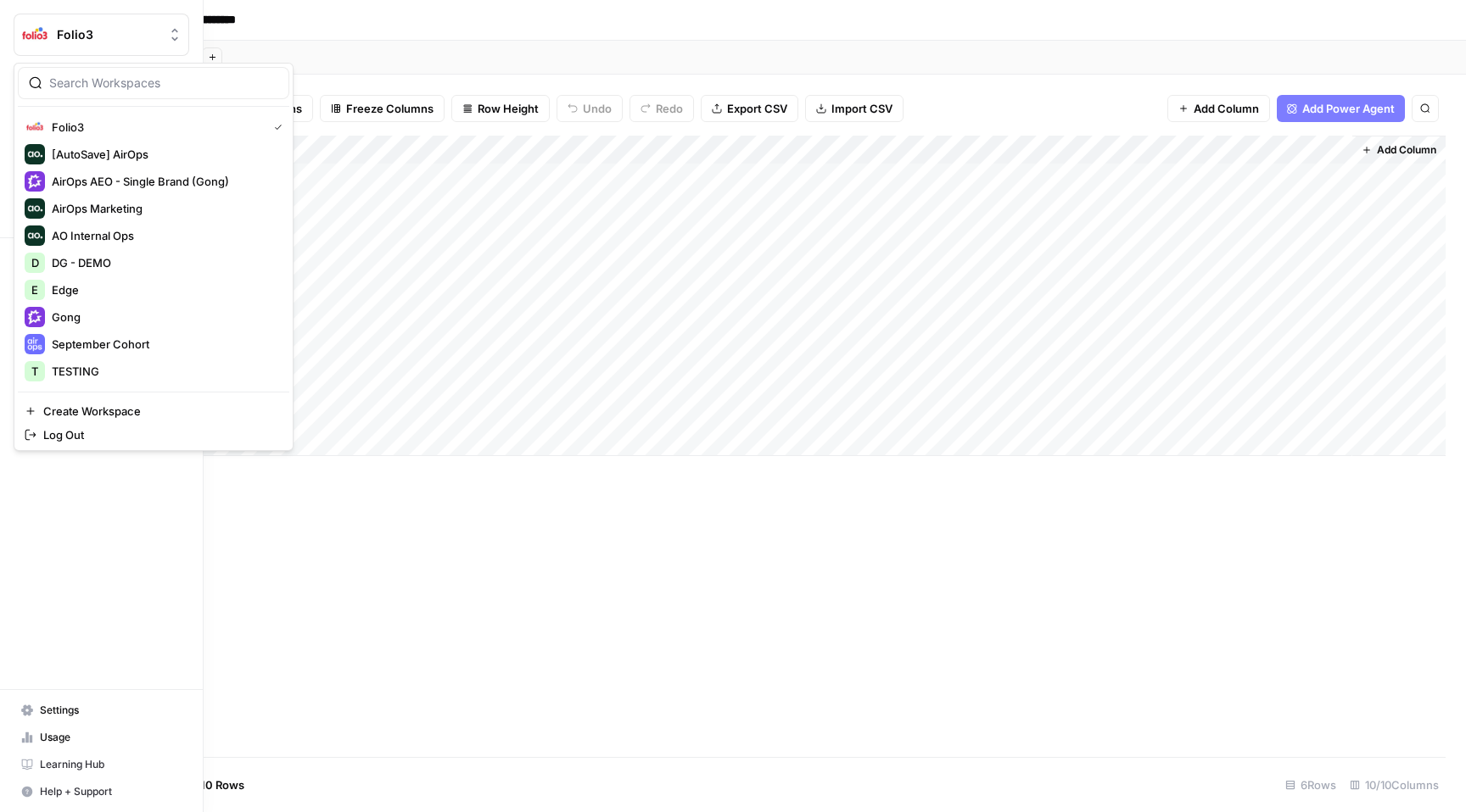
click at [97, 46] on button "Folio3" at bounding box center [101, 34] width 176 height 43
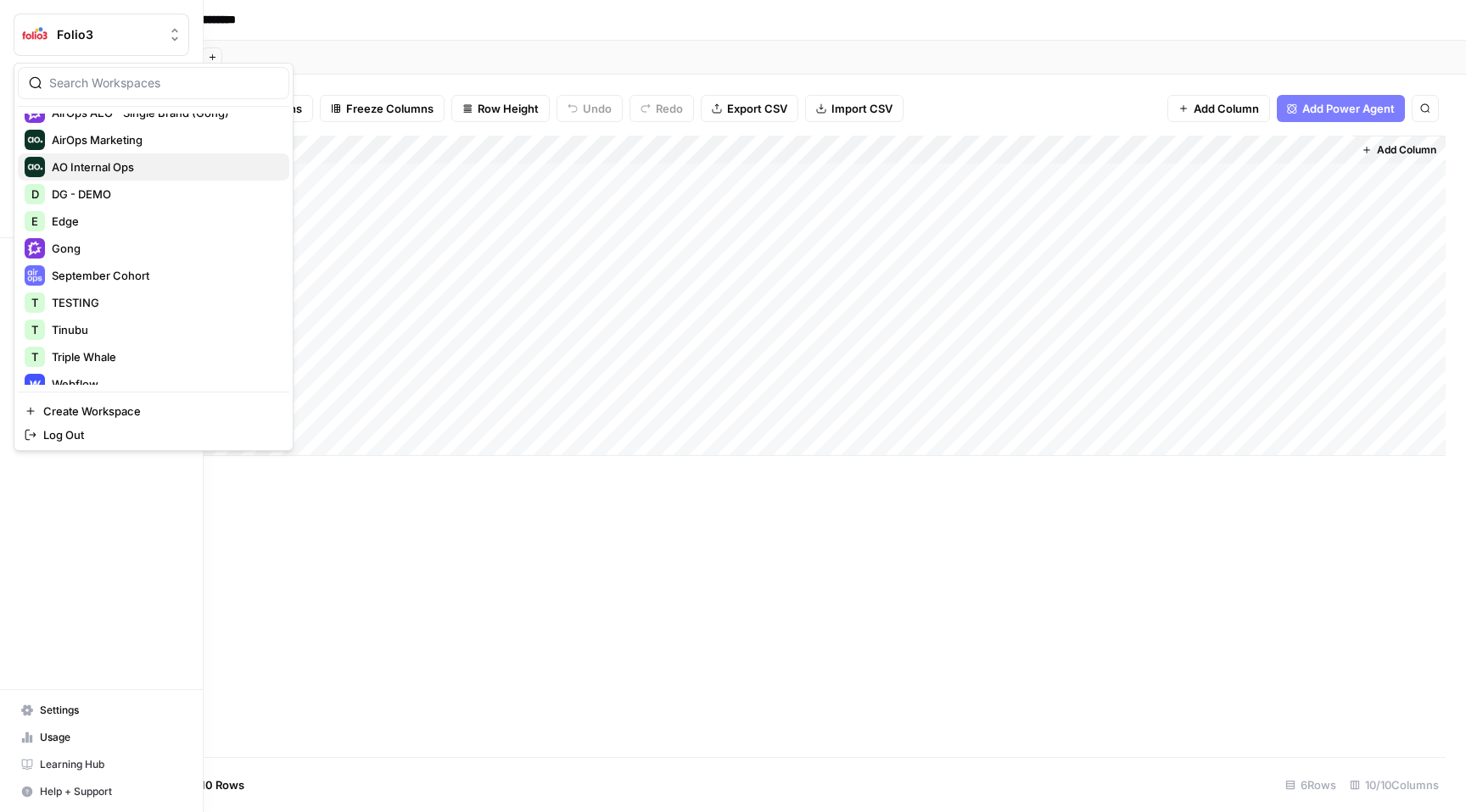
scroll to position [82, 0]
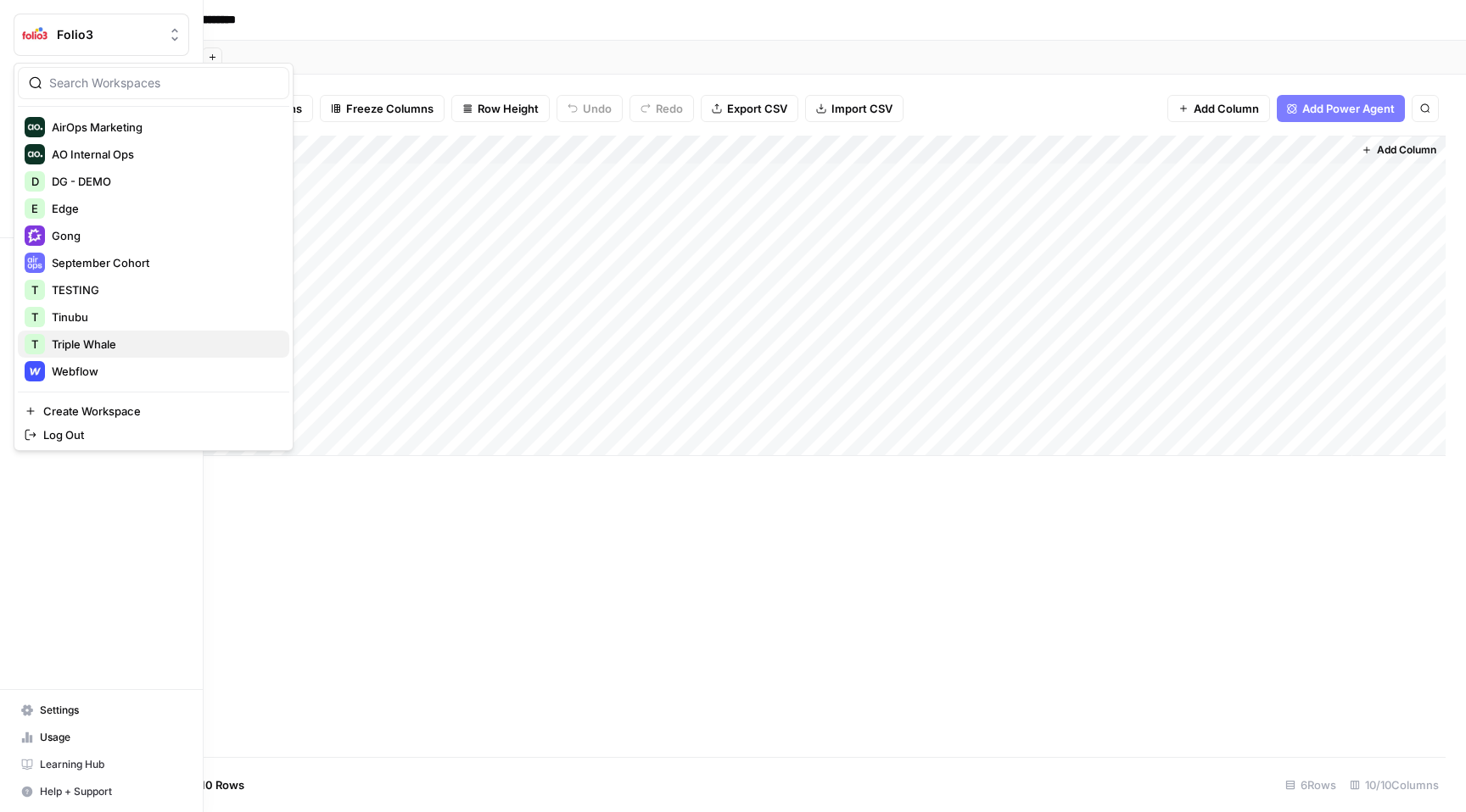
click at [115, 334] on div "T Triple Whale" at bounding box center [153, 344] width 257 height 20
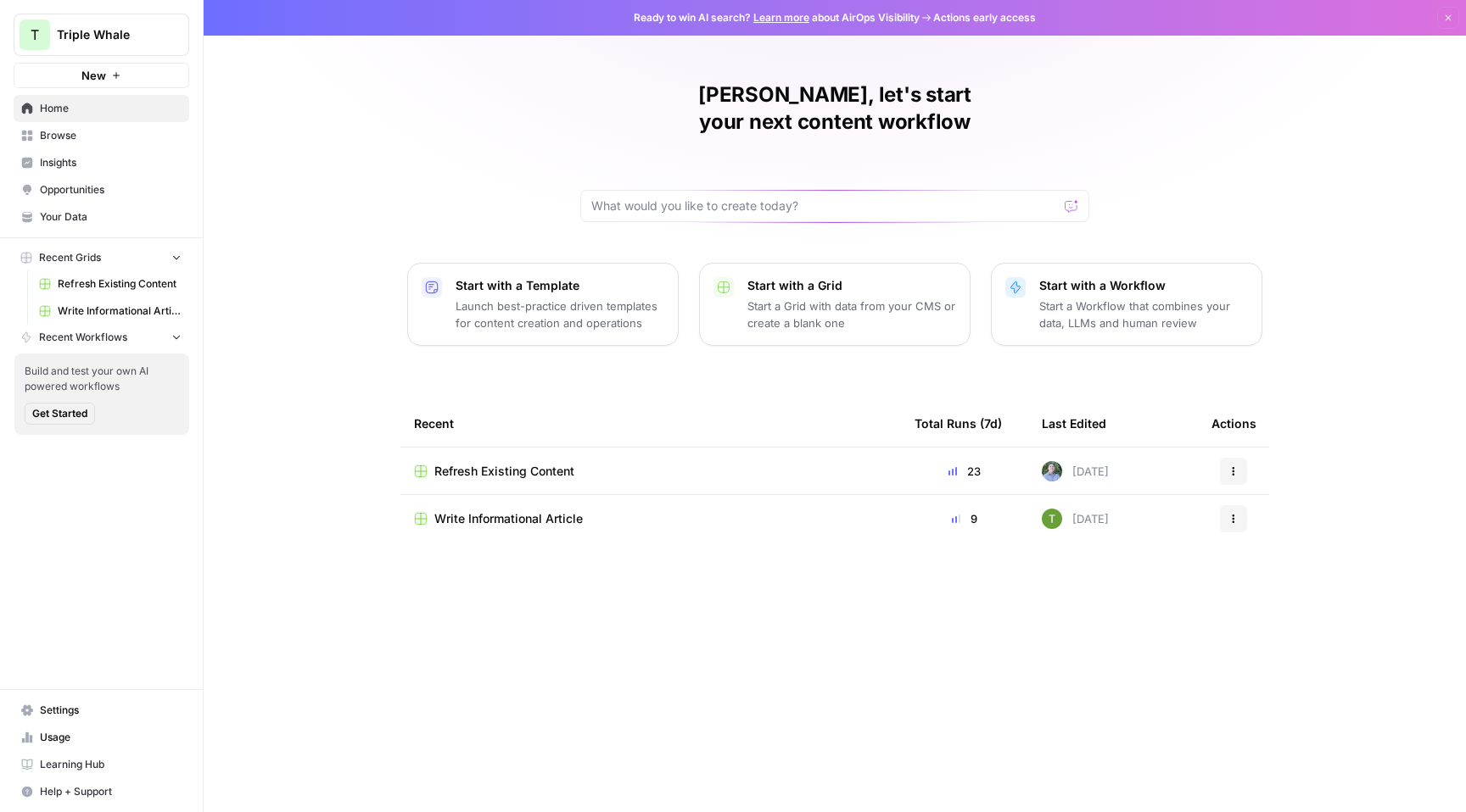
click at [115, 308] on span "Write Informational Article" at bounding box center [120, 312] width 124 height 15
